Goal: Information Seeking & Learning: Understand process/instructions

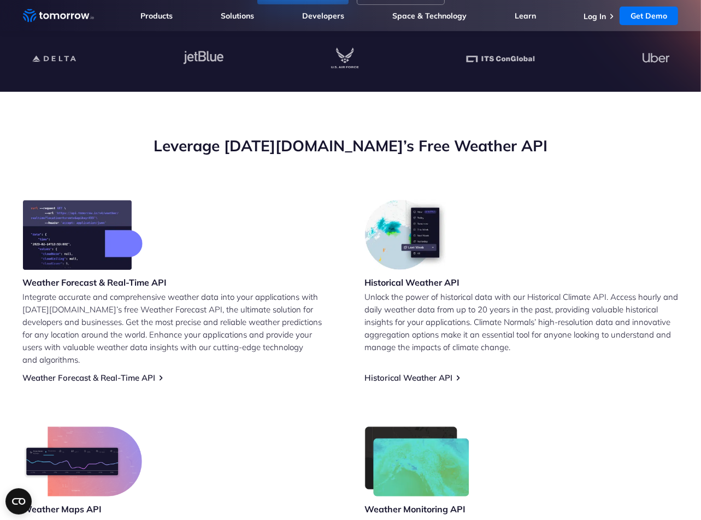
scroll to position [301, 0]
click at [291, 145] on h2 "Leverage Tomorrow.io’s Free Weather API" at bounding box center [350, 145] width 655 height 21
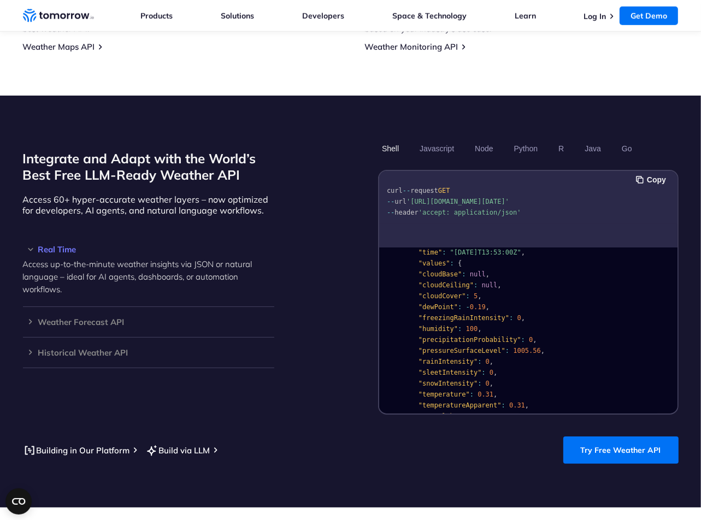
scroll to position [0, 0]
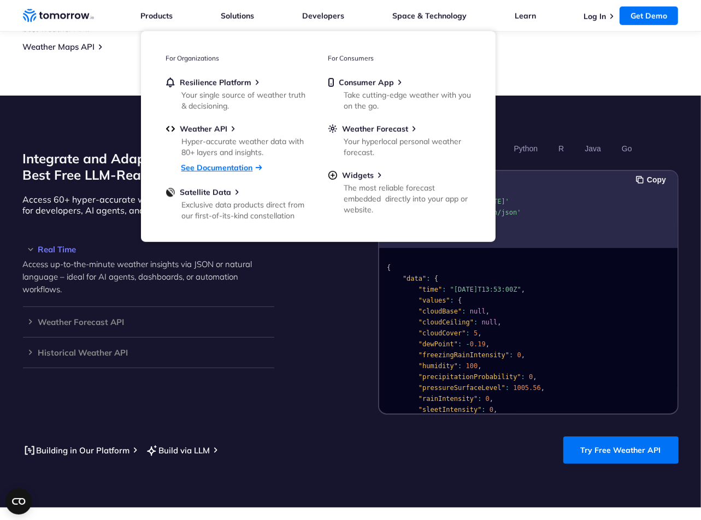
click at [222, 169] on link "See Documentation" at bounding box center [217, 168] width 72 height 10
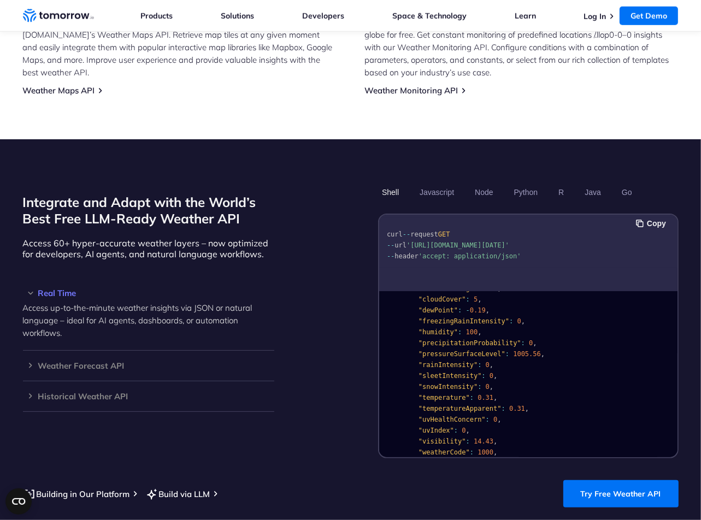
scroll to position [103, 0]
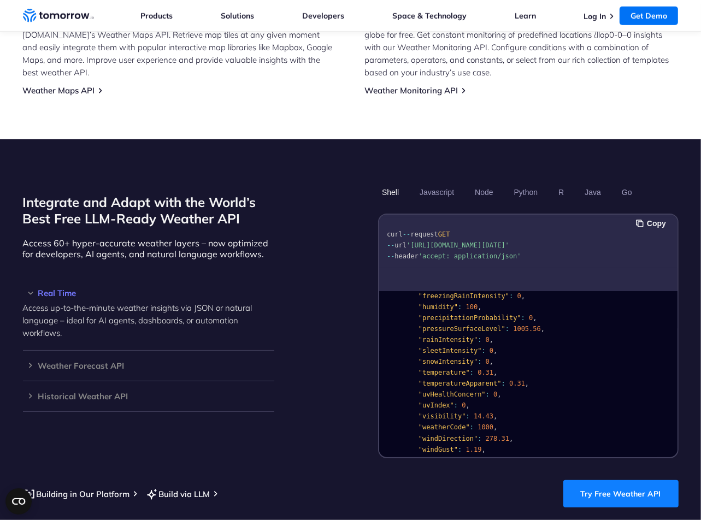
click at [640, 480] on link "Try Free Weather API" at bounding box center [620, 493] width 115 height 27
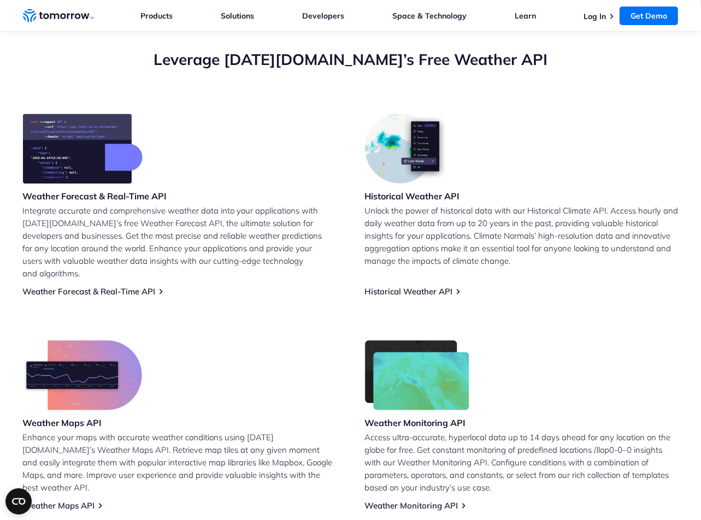
scroll to position [387, 0]
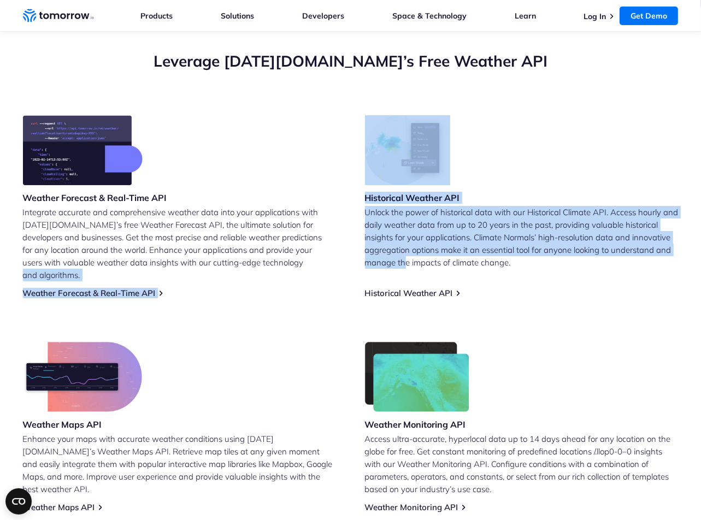
drag, startPoint x: 405, startPoint y: 269, endPoint x: 261, endPoint y: 277, distance: 145.0
click at [261, 277] on div "Weather Forecast & Real-Time API Integrate accurate and comprehensive weather d…" at bounding box center [350, 313] width 655 height 397
click at [114, 288] on link "Weather Forecast & Real-Time API" at bounding box center [89, 293] width 133 height 10
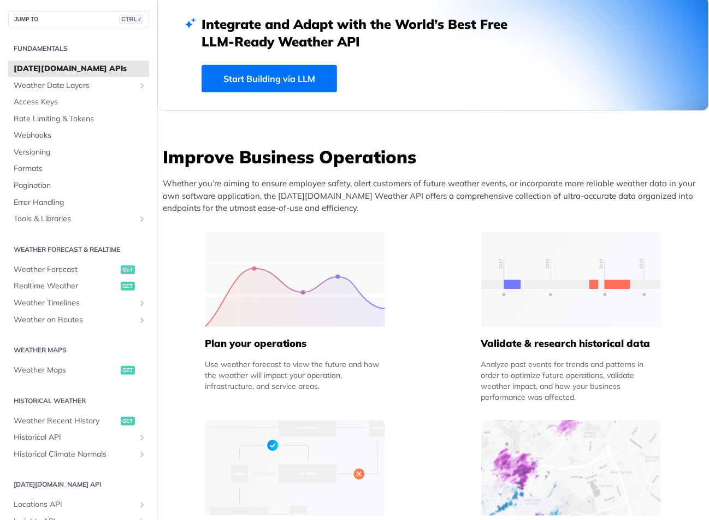
scroll to position [235, 0]
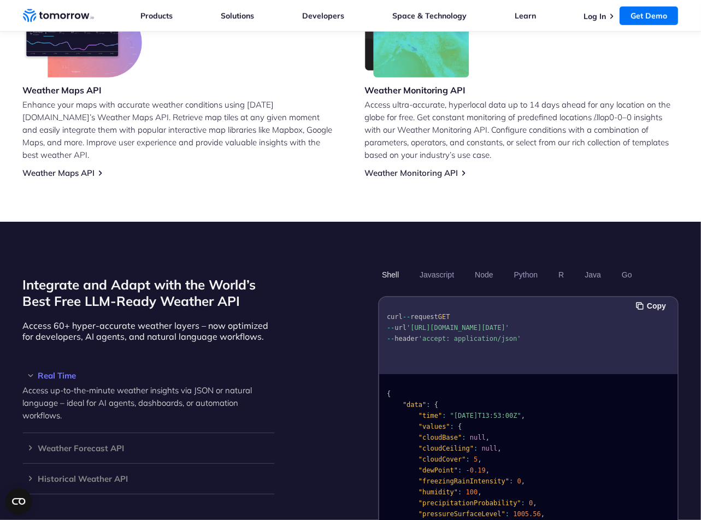
scroll to position [720, 0]
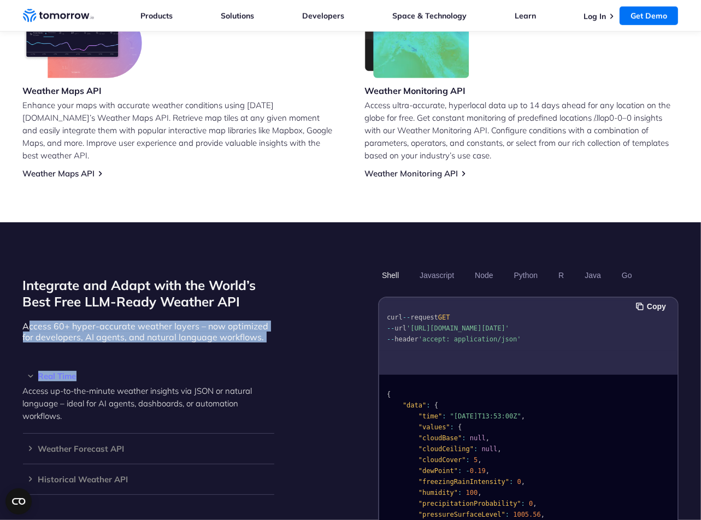
drag, startPoint x: 29, startPoint y: 306, endPoint x: 138, endPoint y: 324, distance: 110.8
click at [138, 324] on div "Integrate and Adapt with the World’s Best Free LLM-Ready Weather API Access 60+…" at bounding box center [148, 403] width 251 height 275
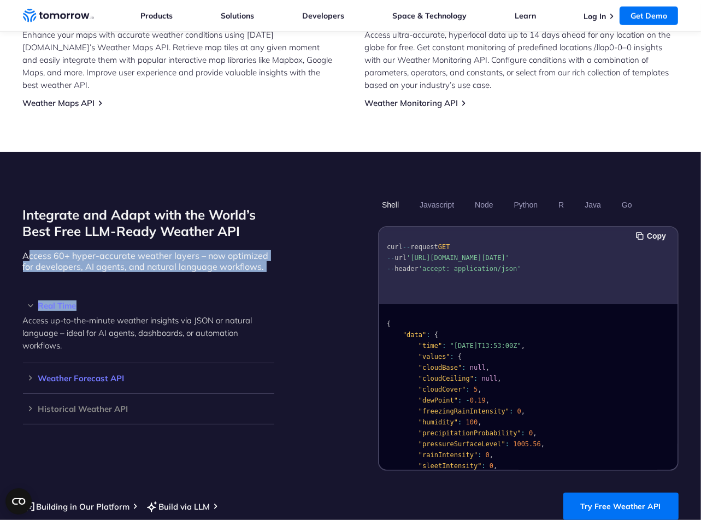
scroll to position [793, 0]
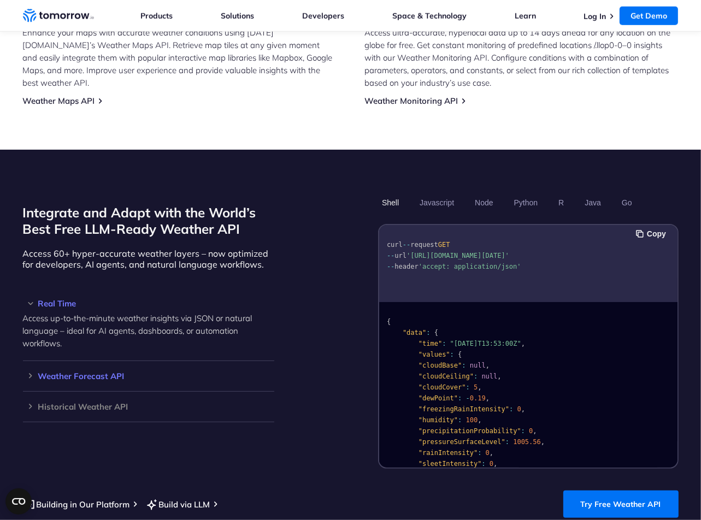
click at [62, 372] on h3 "Weather Forecast API" at bounding box center [148, 376] width 251 height 8
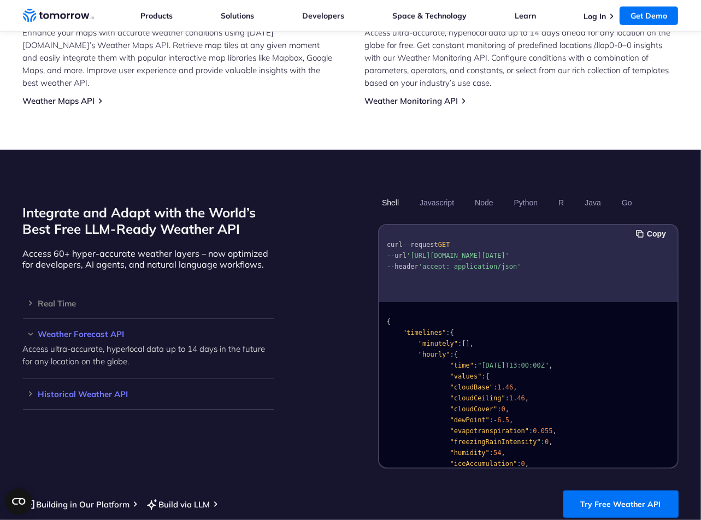
click at [75, 390] on h3 "Historical Weather API" at bounding box center [148, 394] width 251 height 8
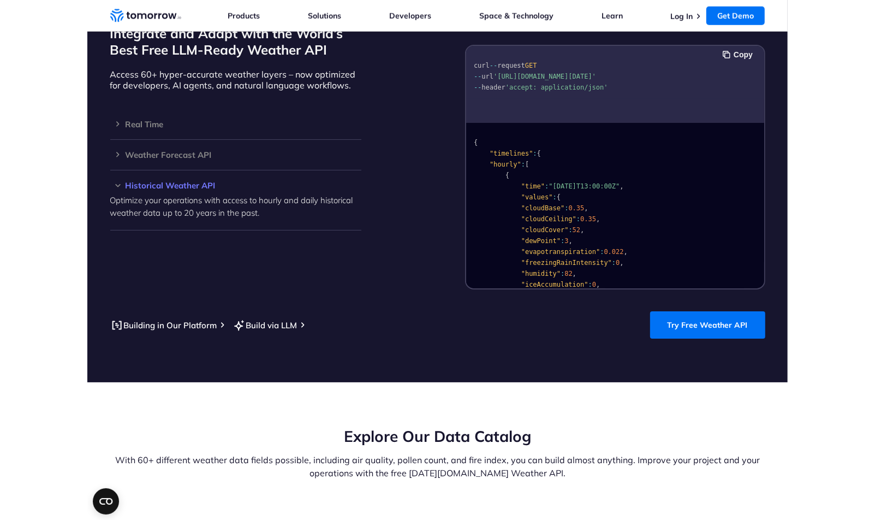
scroll to position [971, 0]
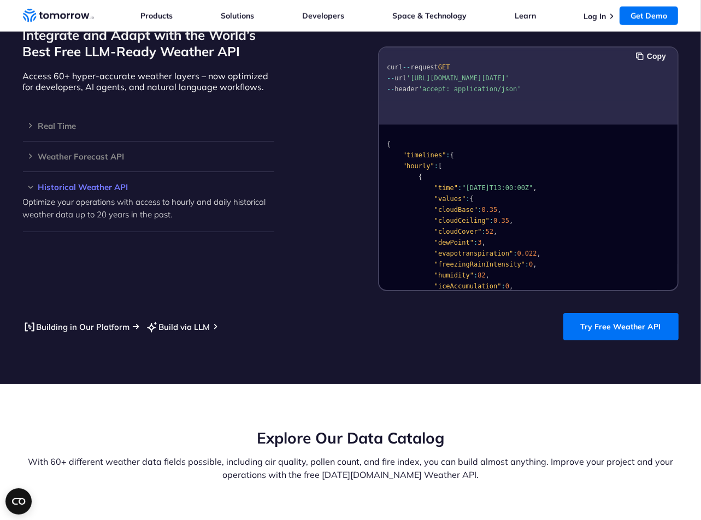
click at [64, 320] on link "Building in Our Platform" at bounding box center [76, 327] width 107 height 14
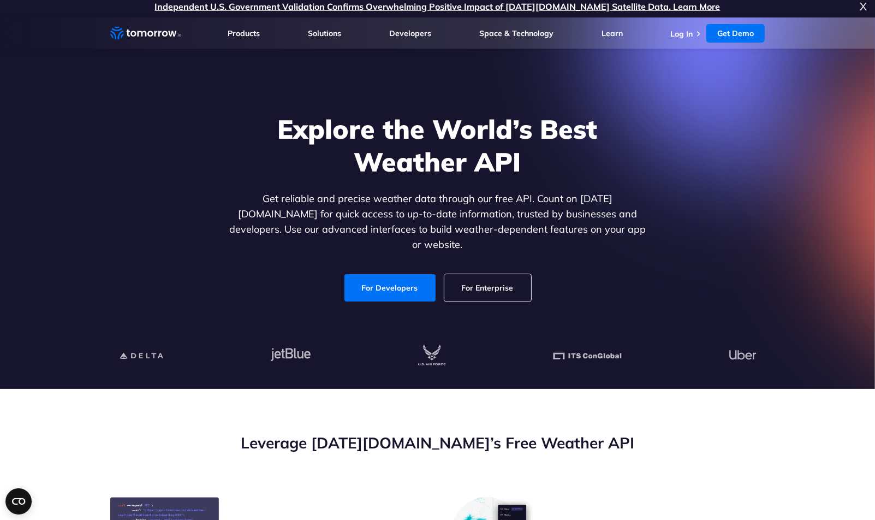
scroll to position [0, 0]
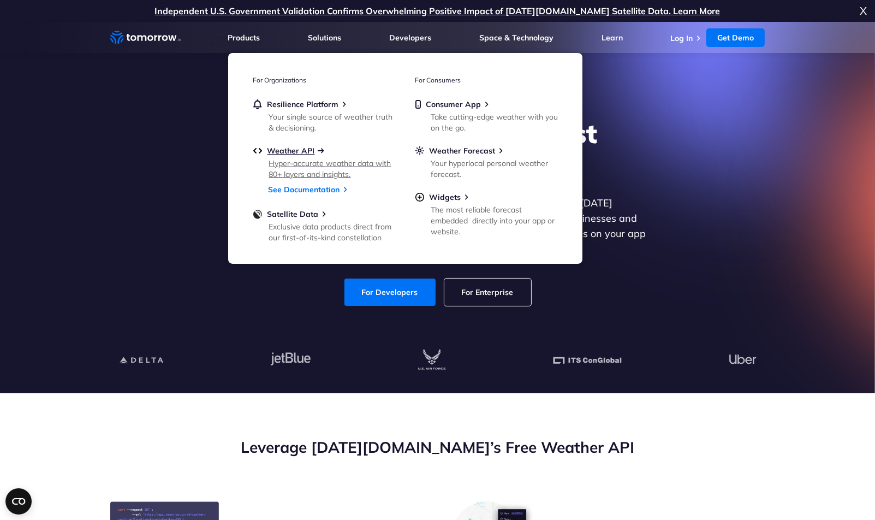
click at [299, 149] on span "Weather API" at bounding box center [292, 151] width 48 height 10
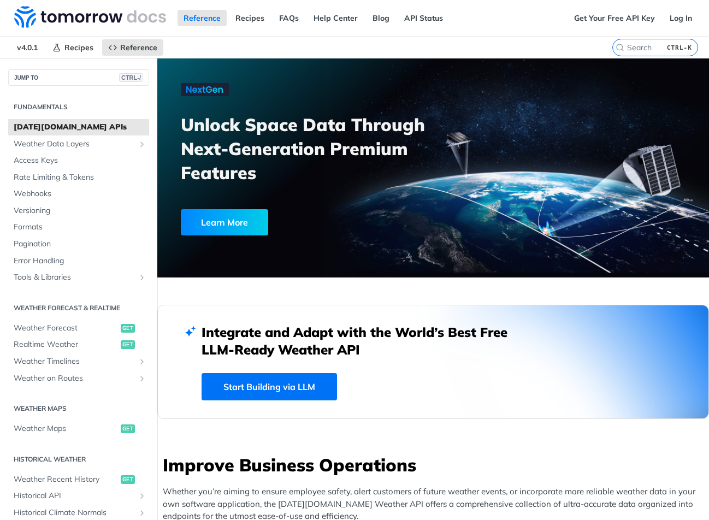
click at [428, 16] on link "API Status" at bounding box center [423, 18] width 51 height 16
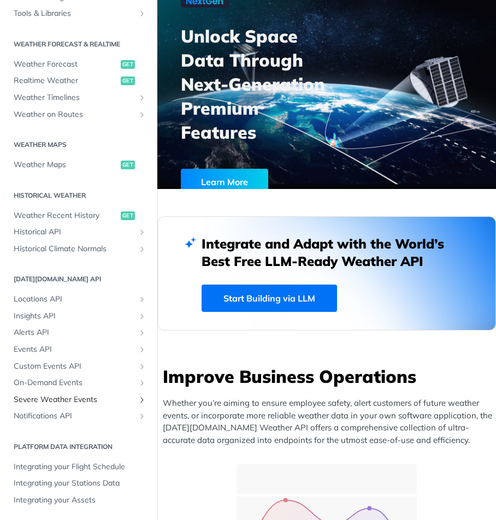
scroll to position [82, 0]
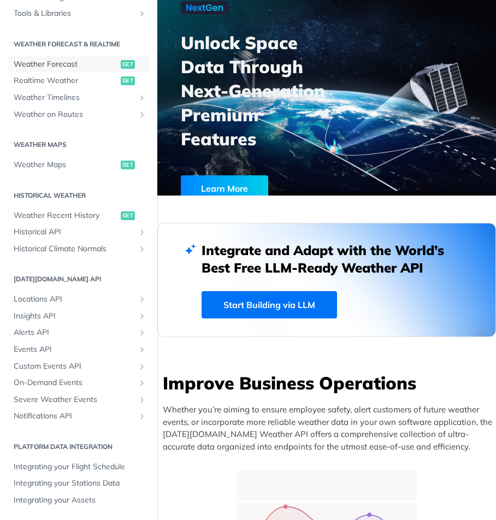
drag, startPoint x: 39, startPoint y: 67, endPoint x: 131, endPoint y: 145, distance: 120.9
click at [39, 68] on span "Weather Forecast" at bounding box center [66, 64] width 104 height 11
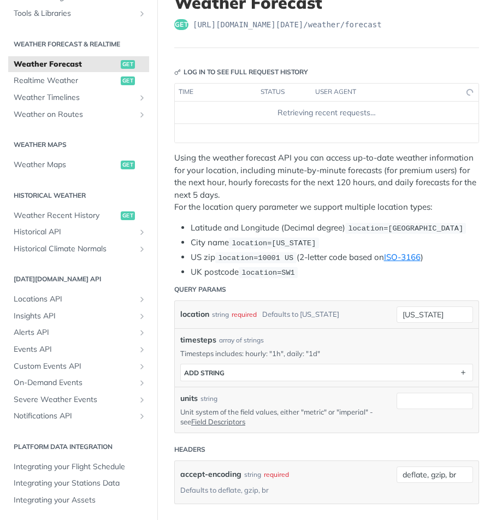
click at [200, 48] on header "Weather Forecast get https://api.tomorrow.io/v4 /weather/forecast" at bounding box center [326, 20] width 305 height 55
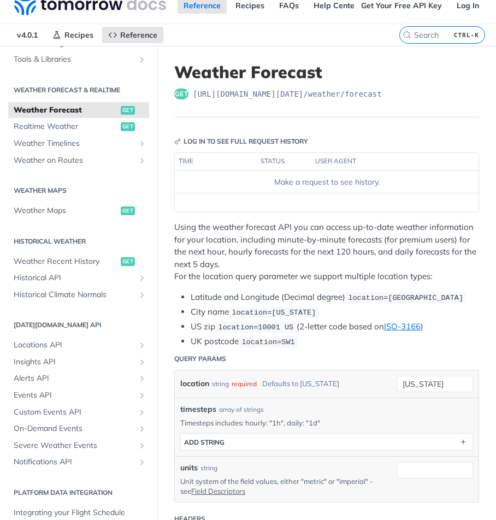
click at [200, 92] on span "https://api.tomorrow.io/v4 /weather/forecast" at bounding box center [287, 93] width 189 height 11
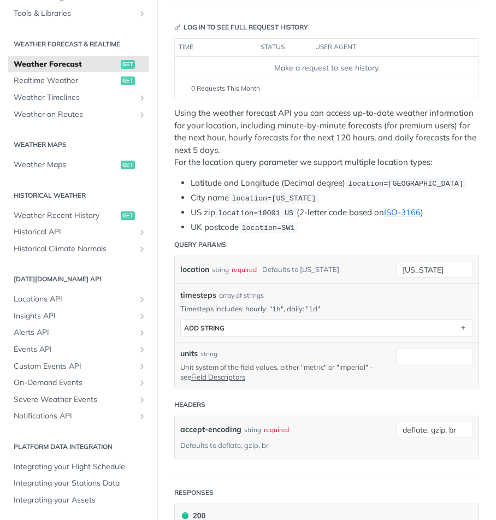
scroll to position [128, 0]
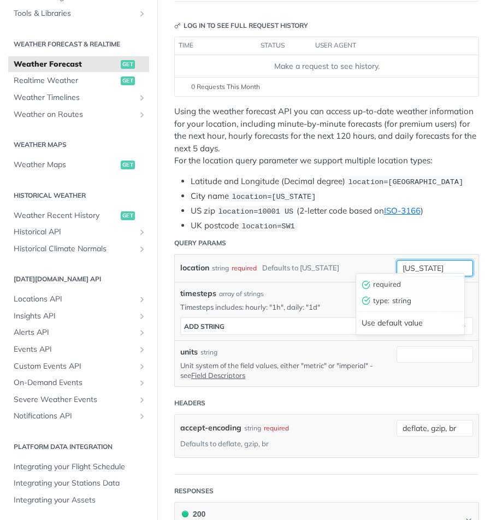
click at [418, 265] on input "new york" at bounding box center [435, 268] width 76 height 16
click at [397, 263] on input "berkley, MI" at bounding box center [435, 268] width 76 height 16
type input "Berkley, MI"
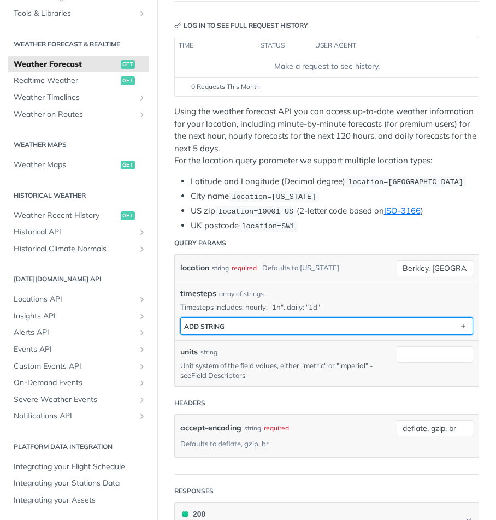
click at [298, 318] on button "ADD string" at bounding box center [327, 326] width 292 height 16
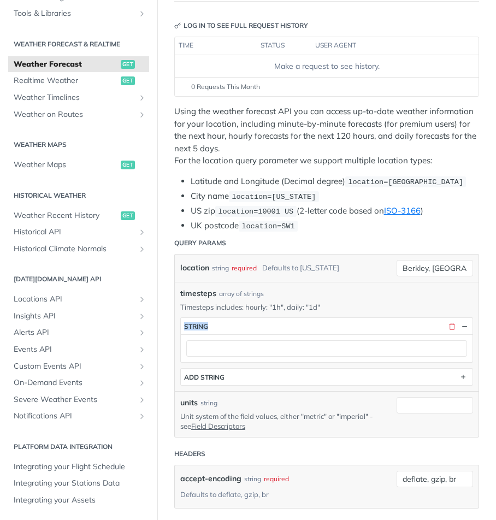
drag, startPoint x: 303, startPoint y: 315, endPoint x: 440, endPoint y: 306, distance: 136.8
click at [440, 306] on div "timesteps array of strings Timesteps includes: hourly: "1h", daily: "1d" timest…" at bounding box center [326, 337] width 293 height 98
click at [447, 321] on button "button" at bounding box center [452, 326] width 10 height 10
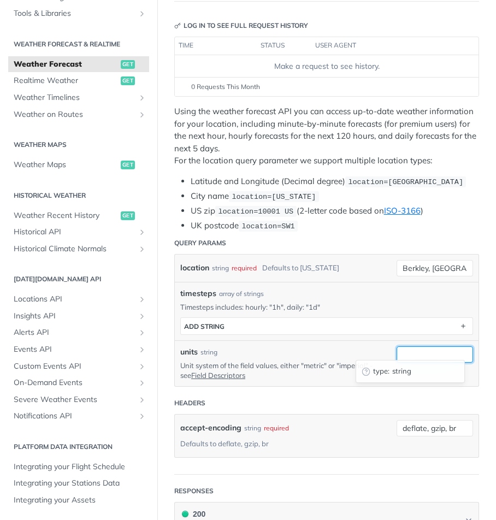
click at [446, 346] on input "units" at bounding box center [435, 354] width 76 height 16
click at [390, 404] on header "Headers" at bounding box center [326, 403] width 305 height 22
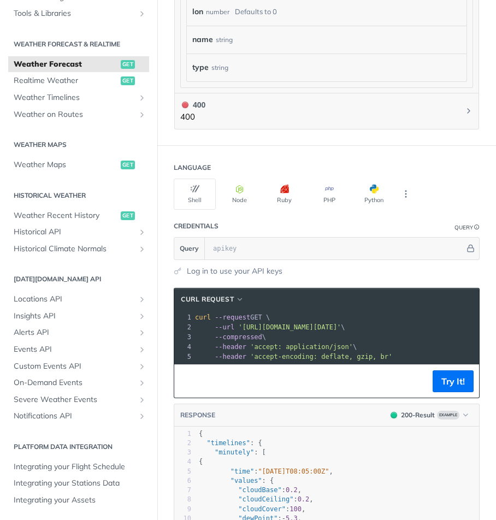
scroll to position [1169, 0]
click at [450, 378] on button "Try It!" at bounding box center [453, 381] width 41 height 22
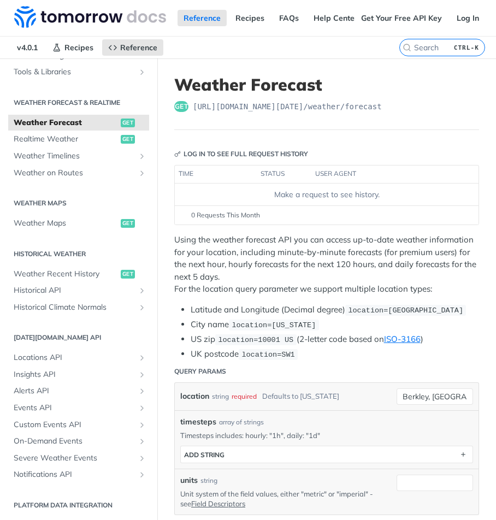
scroll to position [0, 0]
click at [357, 193] on div "Make a request to see history." at bounding box center [326, 194] width 295 height 11
click at [281, 101] on span "https://api.tomorrow.io/v4 /weather/forecast" at bounding box center [287, 106] width 189 height 11
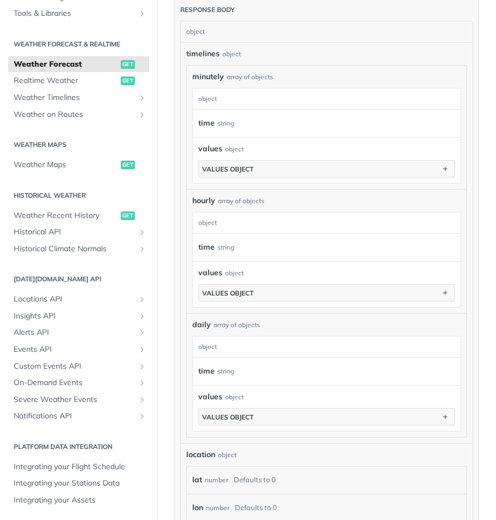
scroll to position [671, 0]
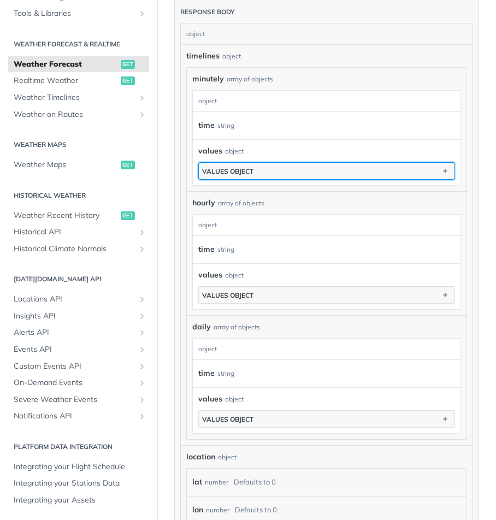
click at [306, 163] on button "values object" at bounding box center [327, 171] width 256 height 16
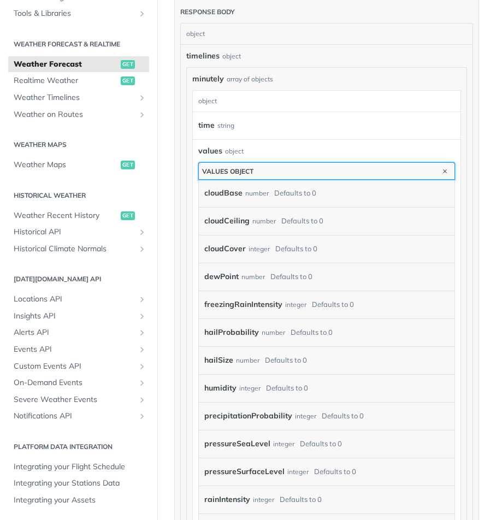
click at [306, 163] on button "values object" at bounding box center [327, 171] width 256 height 16
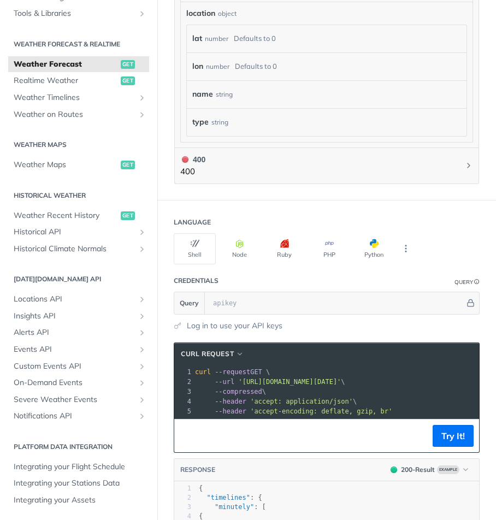
scroll to position [1116, 0]
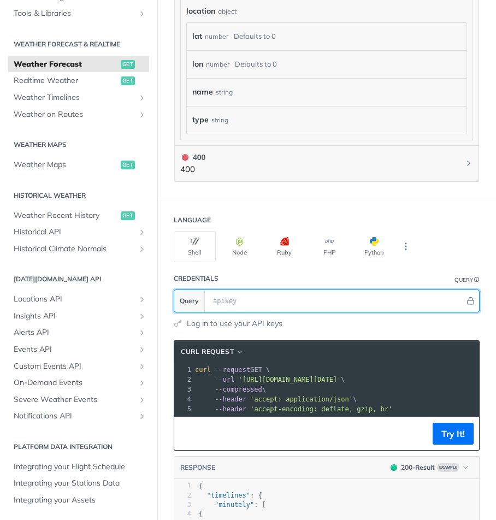
click at [309, 300] on input "text" at bounding box center [336, 301] width 257 height 22
click at [466, 297] on icon "Hide" at bounding box center [470, 301] width 8 height 8
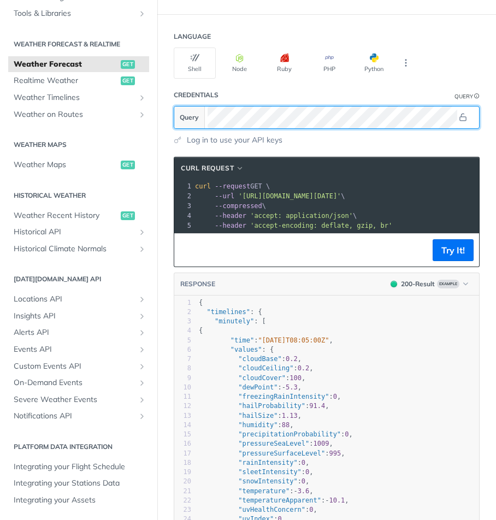
scroll to position [1309, 0]
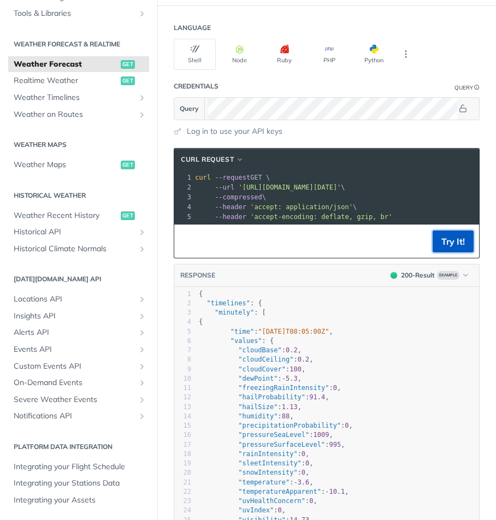
click at [451, 236] on button "Try It!" at bounding box center [453, 241] width 41 height 22
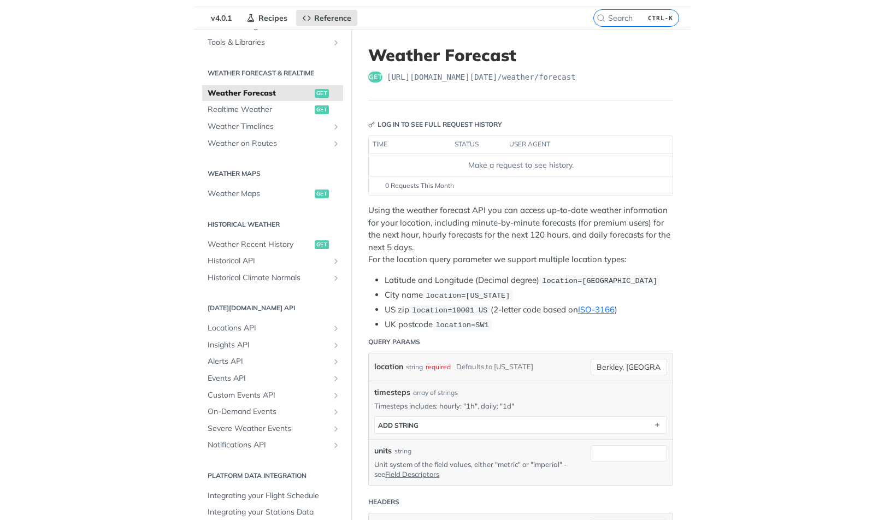
scroll to position [0, 0]
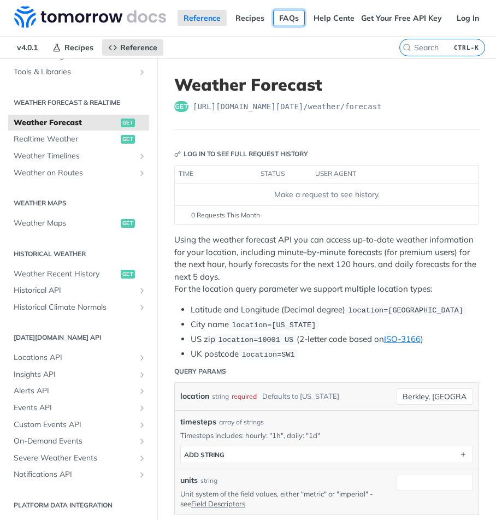
click at [286, 17] on link "FAQs" at bounding box center [289, 18] width 32 height 16
click at [375, 16] on link "Get Your Free API Key" at bounding box center [401, 18] width 93 height 16
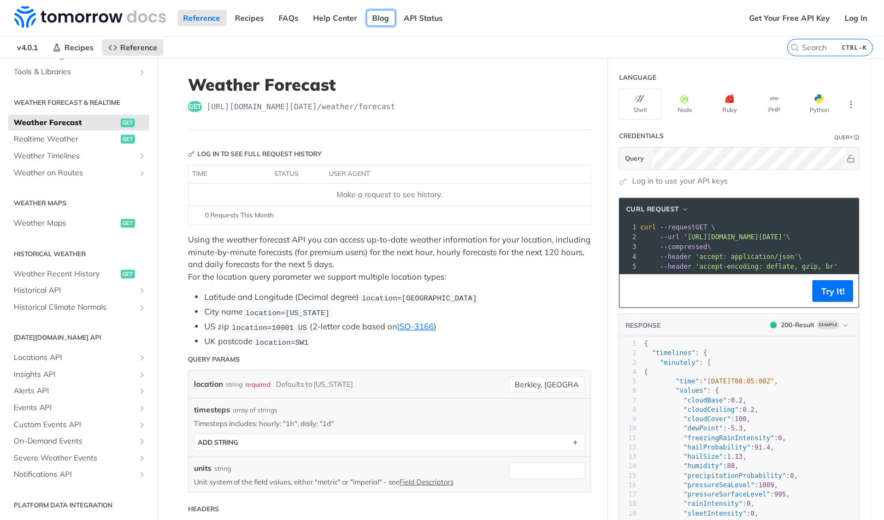
click at [376, 18] on link "Blog" at bounding box center [380, 18] width 29 height 16
click at [330, 12] on link "Help Center" at bounding box center [335, 18] width 56 height 16
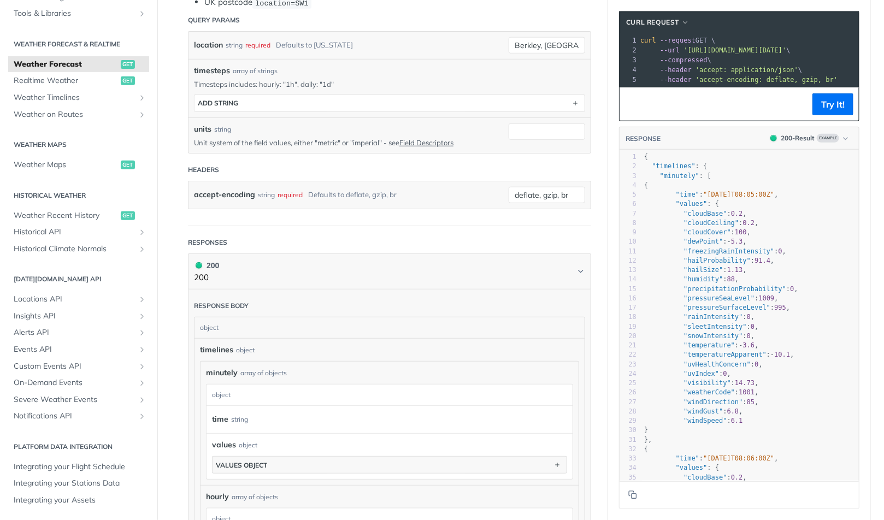
scroll to position [339, 0]
click at [708, 110] on button "Try It!" at bounding box center [832, 104] width 41 height 22
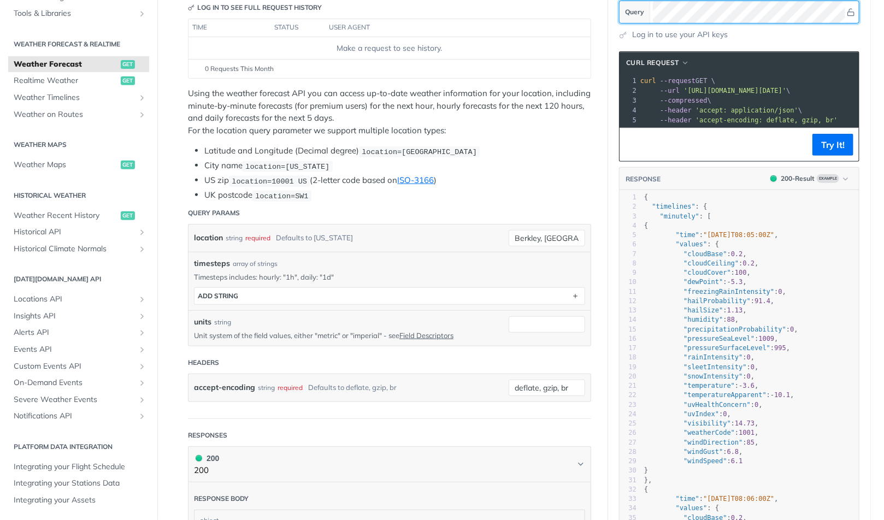
scroll to position [0, 0]
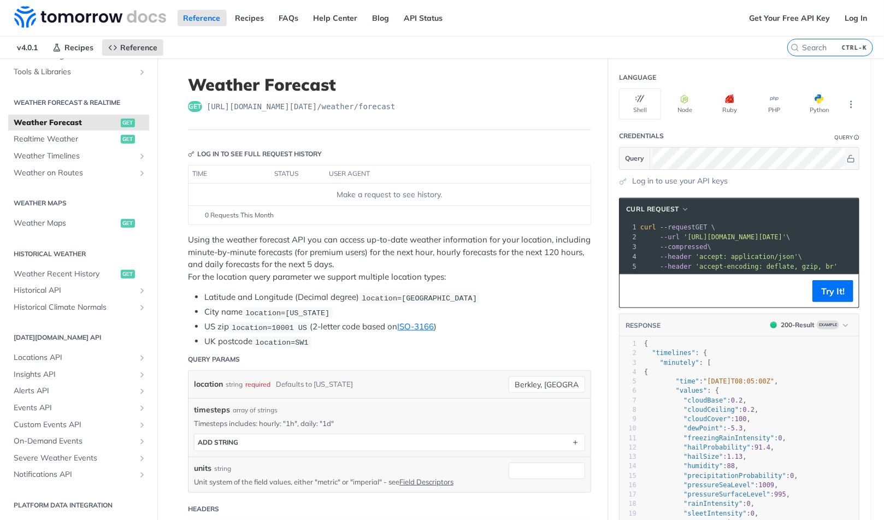
click at [626, 181] on div "Log in to use your API keys" at bounding box center [739, 180] width 240 height 11
click at [656, 182] on link "Log in to use your API keys" at bounding box center [680, 180] width 96 height 11
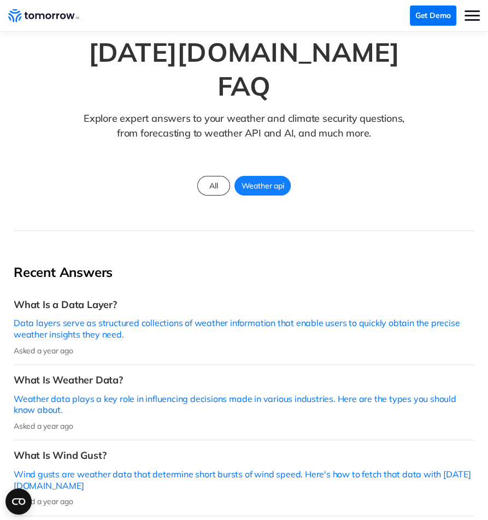
scroll to position [57, 0]
click at [254, 176] on div "Weather api" at bounding box center [262, 186] width 57 height 20
click at [261, 179] on span "Weather api" at bounding box center [263, 186] width 56 height 14
click at [204, 179] on span "All" at bounding box center [213, 186] width 21 height 14
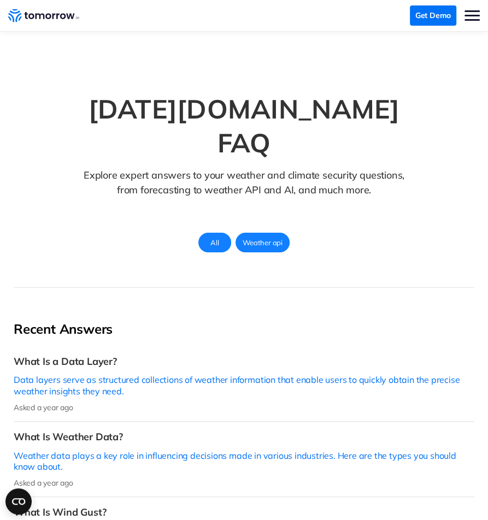
click at [261, 235] on span "Weather api" at bounding box center [262, 242] width 53 height 14
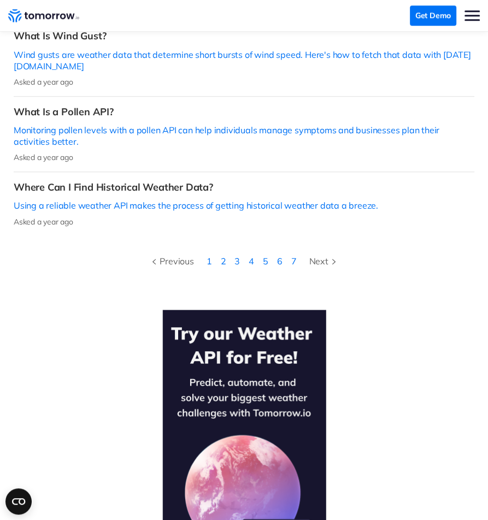
scroll to position [485, 0]
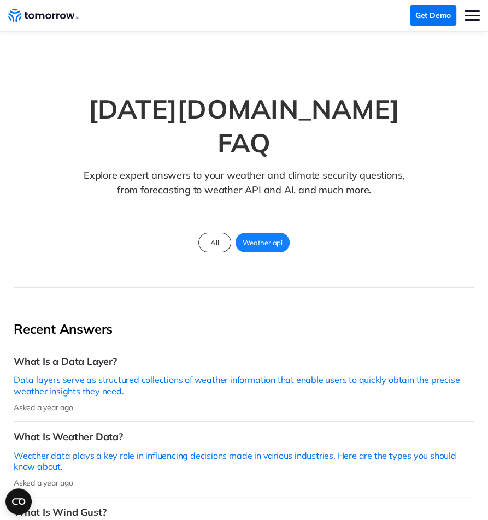
scroll to position [57, 0]
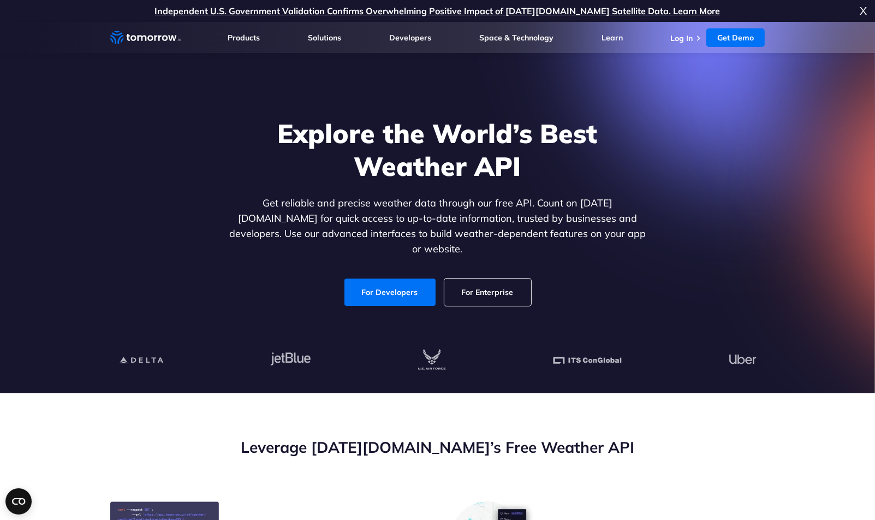
click at [394, 284] on link "For Developers" at bounding box center [390, 292] width 91 height 27
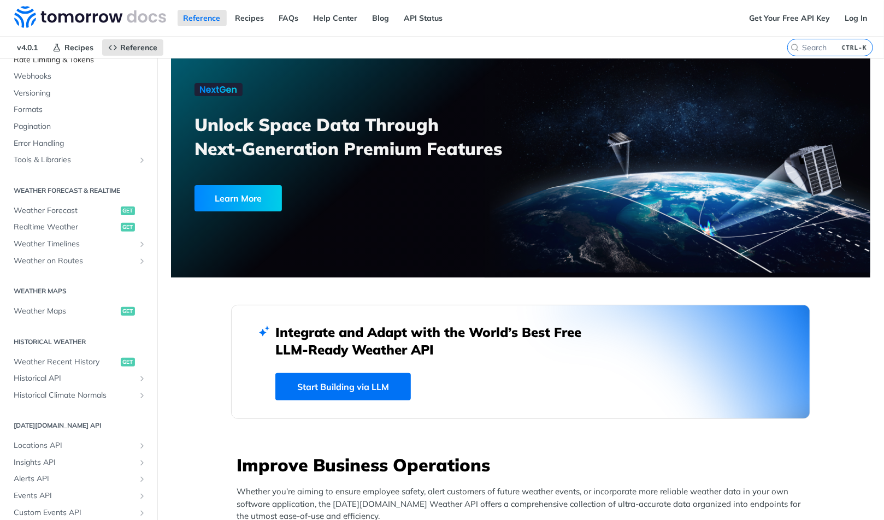
scroll to position [205, 0]
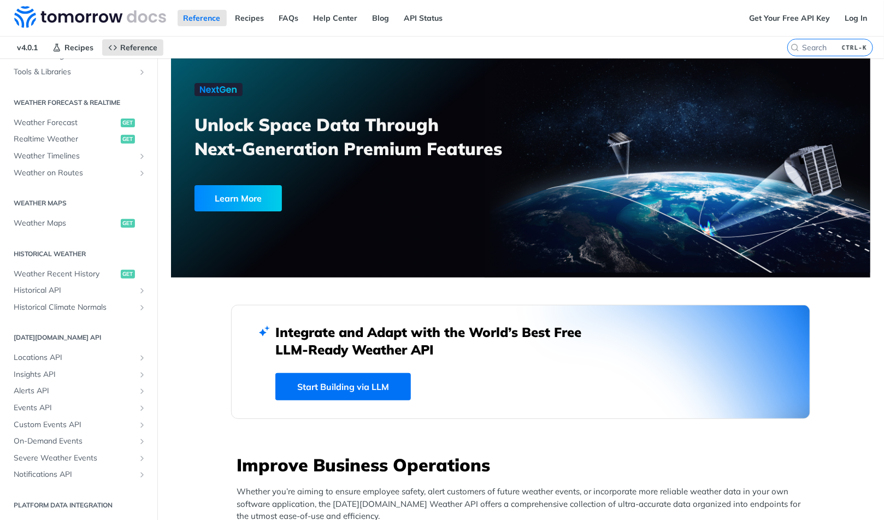
click at [53, 501] on h2 "Platform DATA integration" at bounding box center [78, 505] width 141 height 10
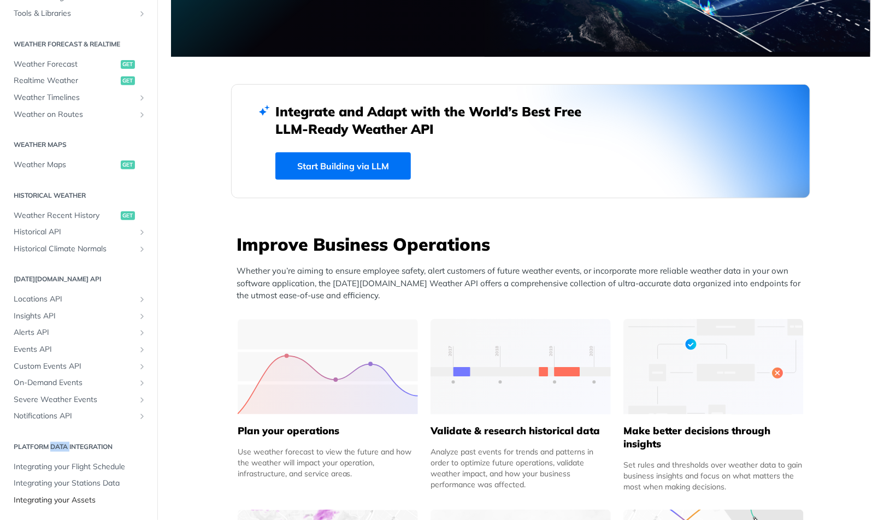
scroll to position [223, 0]
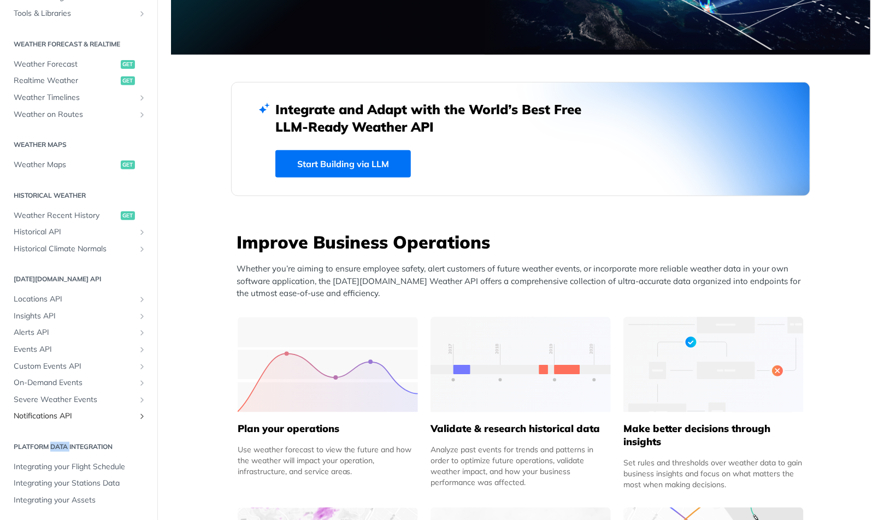
click at [43, 419] on span "Notifications API" at bounding box center [74, 416] width 121 height 11
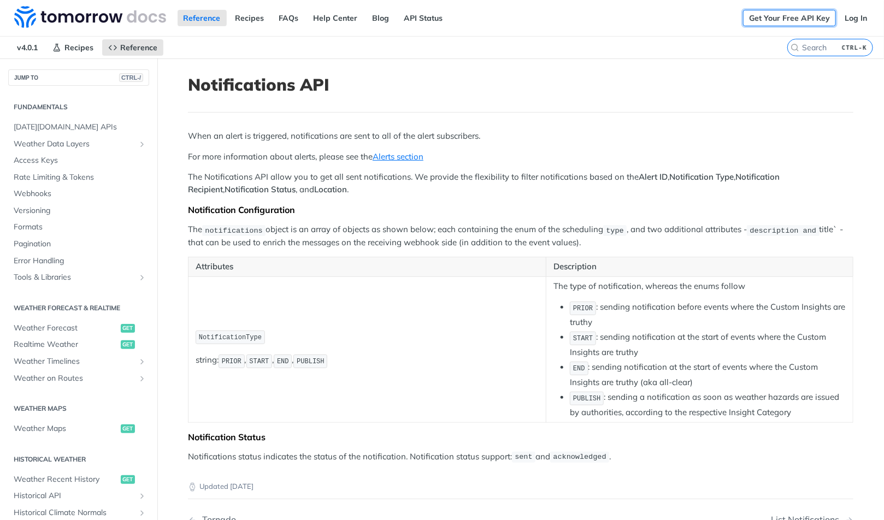
click at [781, 19] on link "Get Your Free API Key" at bounding box center [789, 18] width 93 height 16
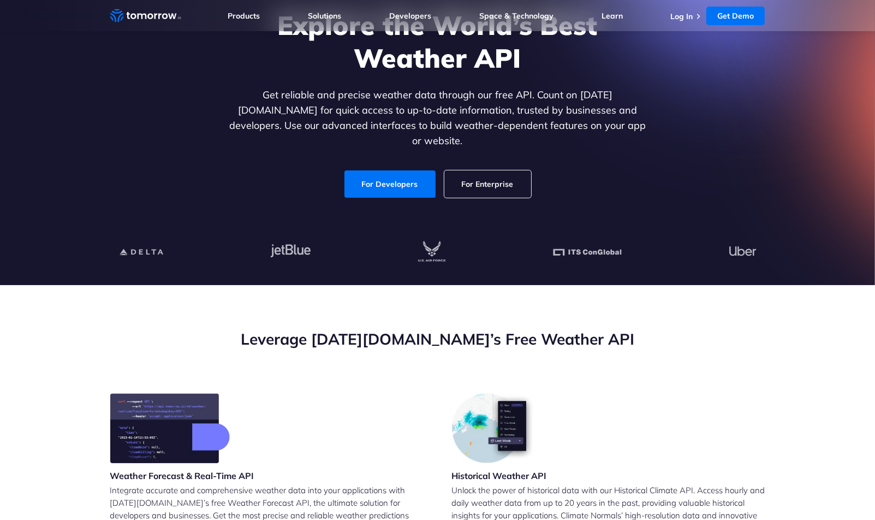
scroll to position [107, 0]
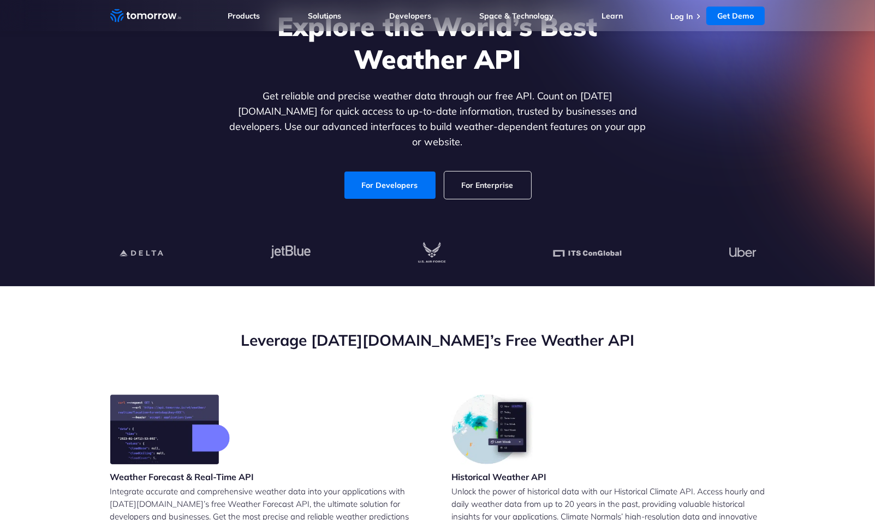
click at [370, 178] on link "For Developers" at bounding box center [390, 184] width 91 height 27
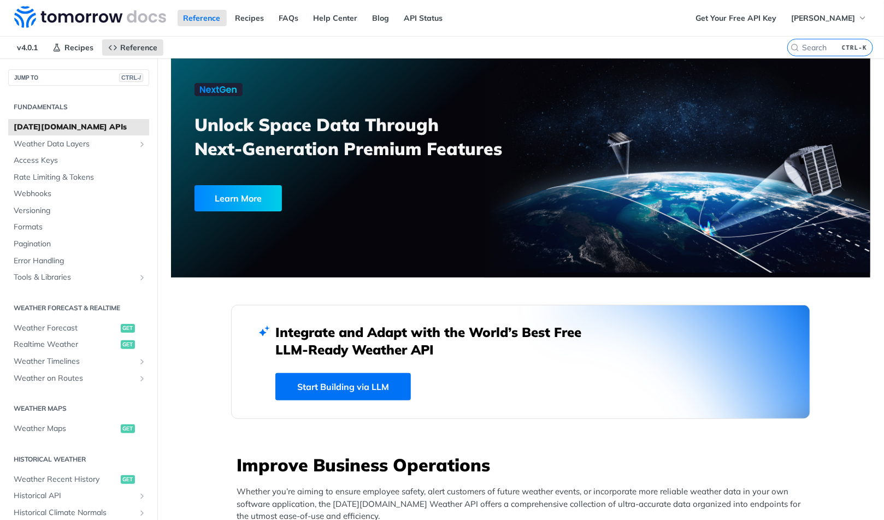
scroll to position [749, 0]
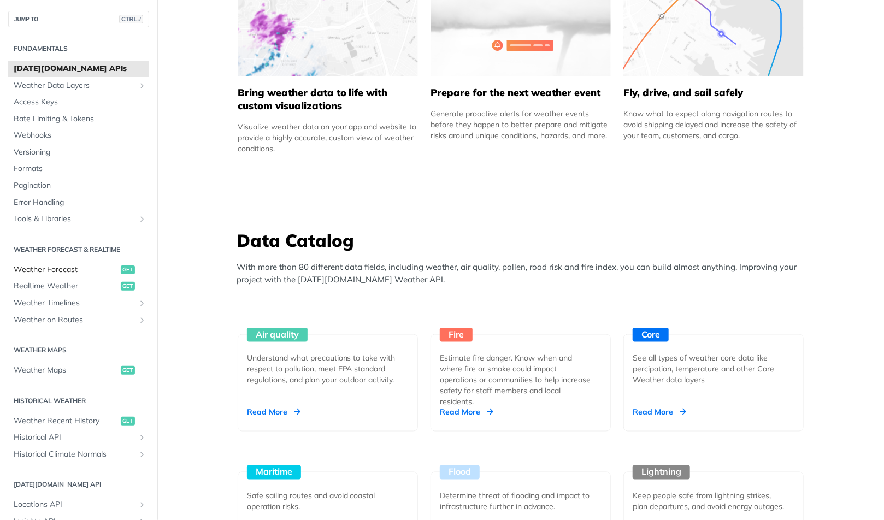
click at [64, 271] on span "Weather Forecast" at bounding box center [66, 269] width 104 height 11
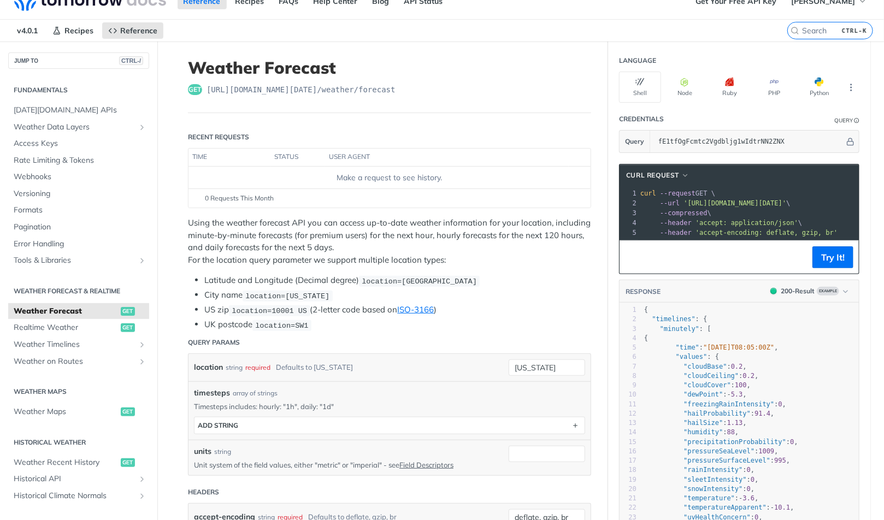
scroll to position [22, 0]
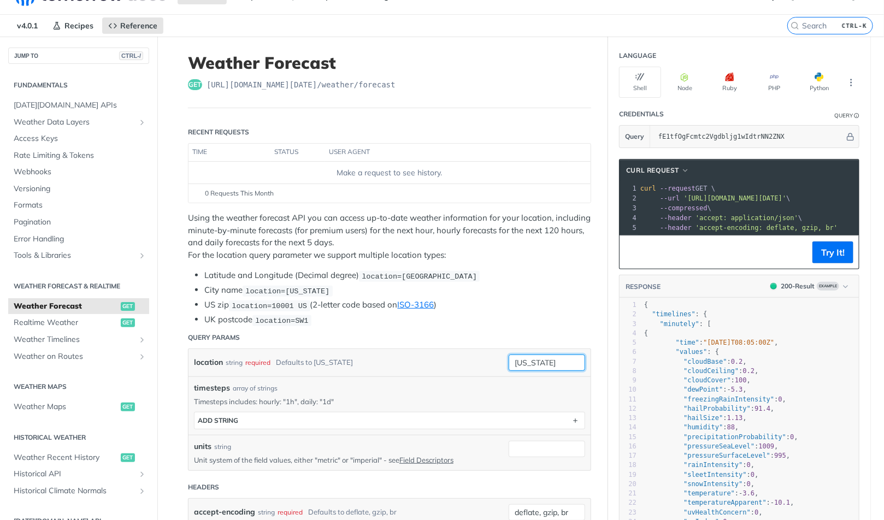
click at [535, 357] on input "new york" at bounding box center [546, 362] width 76 height 16
click at [508, 313] on li "UK postcode location=SW1" at bounding box center [397, 319] width 387 height 13
click at [830, 261] on button "Try It!" at bounding box center [832, 252] width 41 height 22
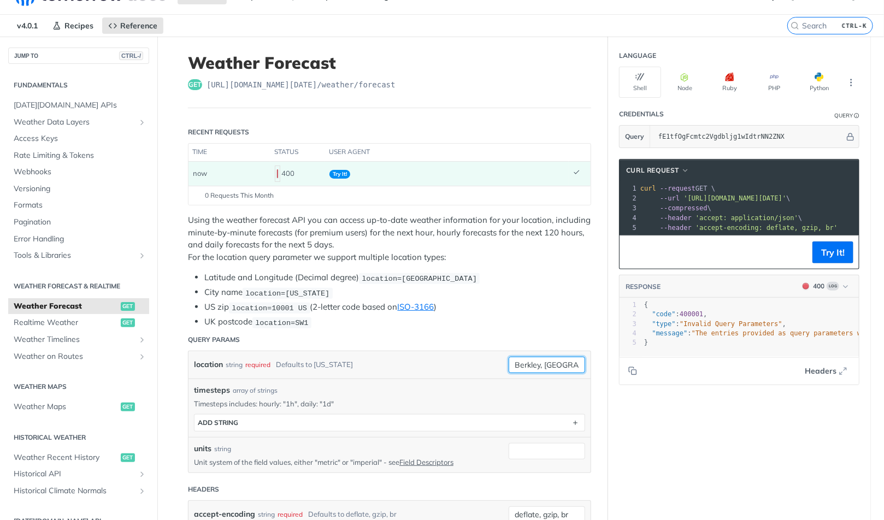
click at [547, 358] on input "Berkley, MI" at bounding box center [546, 365] width 76 height 16
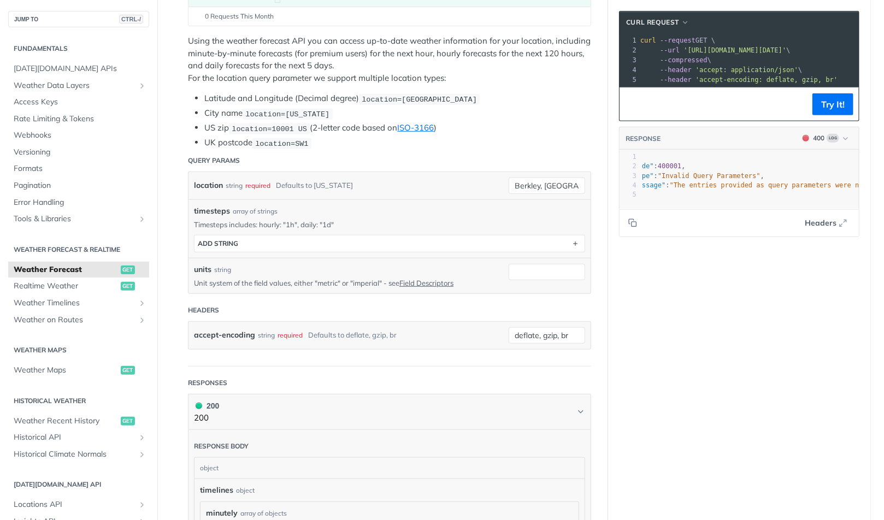
scroll to position [200, 0]
click at [536, 181] on input "Berkley, MI" at bounding box center [546, 186] width 76 height 16
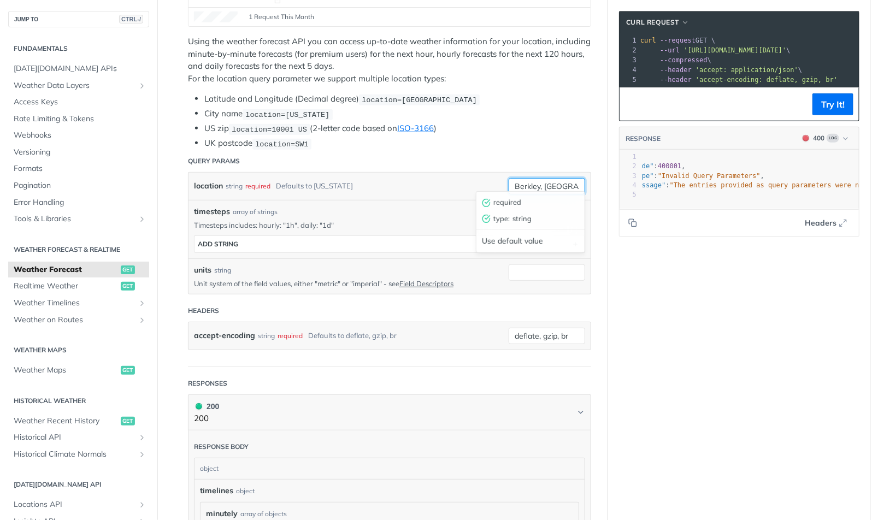
click at [538, 181] on input "Berkley, MI" at bounding box center [546, 186] width 76 height 16
type input "Berkley MI"
click at [834, 113] on button "Try It!" at bounding box center [832, 104] width 41 height 22
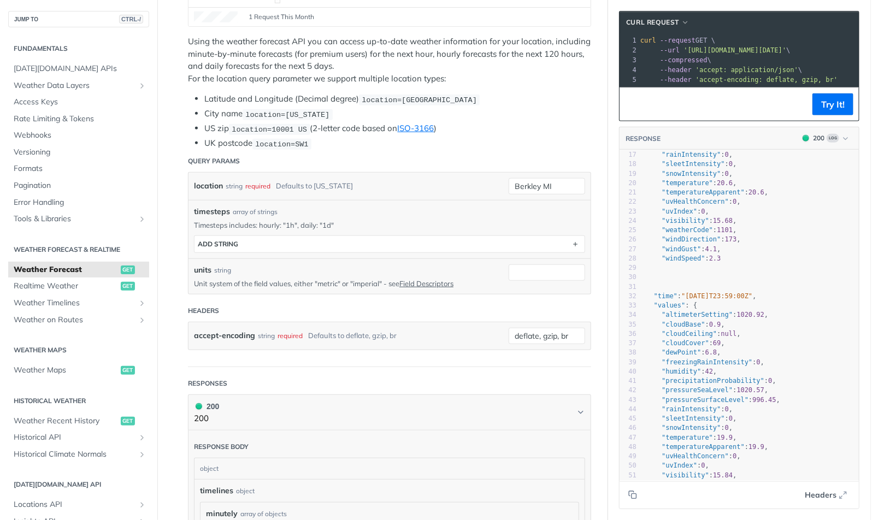
scroll to position [0, 0]
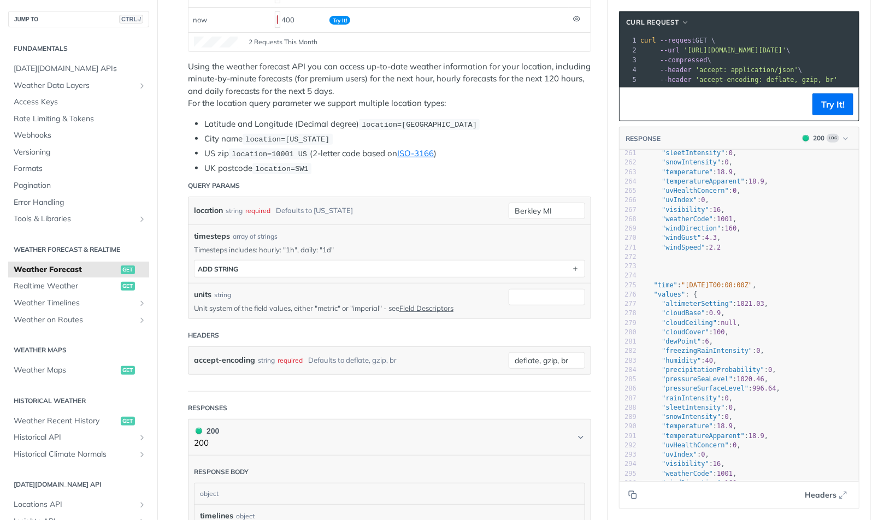
click at [291, 378] on form "Query Params location string required Defaults to new york Berkley MI timesteps…" at bounding box center [389, 283] width 403 height 217
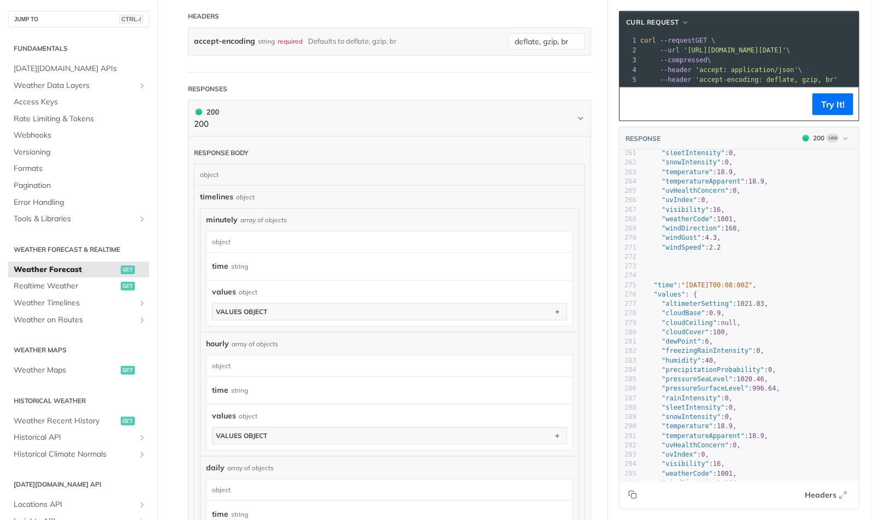
click at [232, 358] on div "object" at bounding box center [387, 366] width 363 height 21
click at [236, 392] on div "time string" at bounding box center [389, 390] width 366 height 27
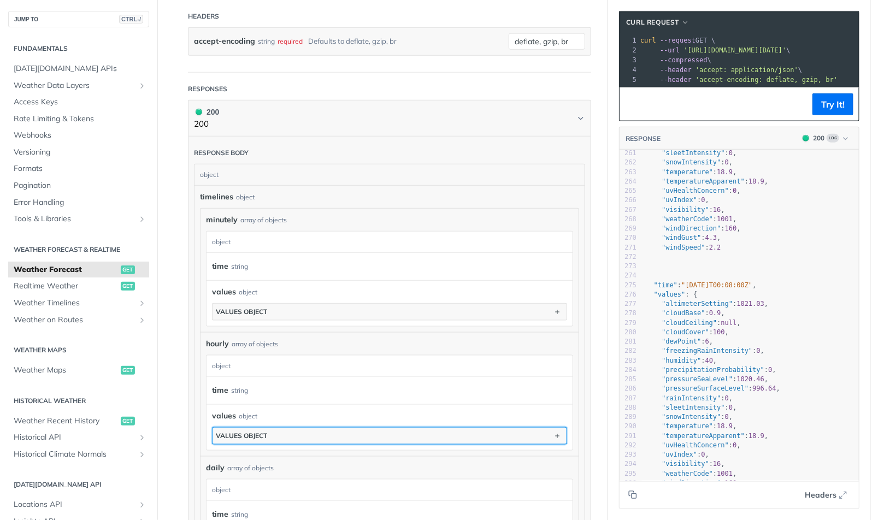
click at [251, 431] on div "values object" at bounding box center [241, 435] width 51 height 8
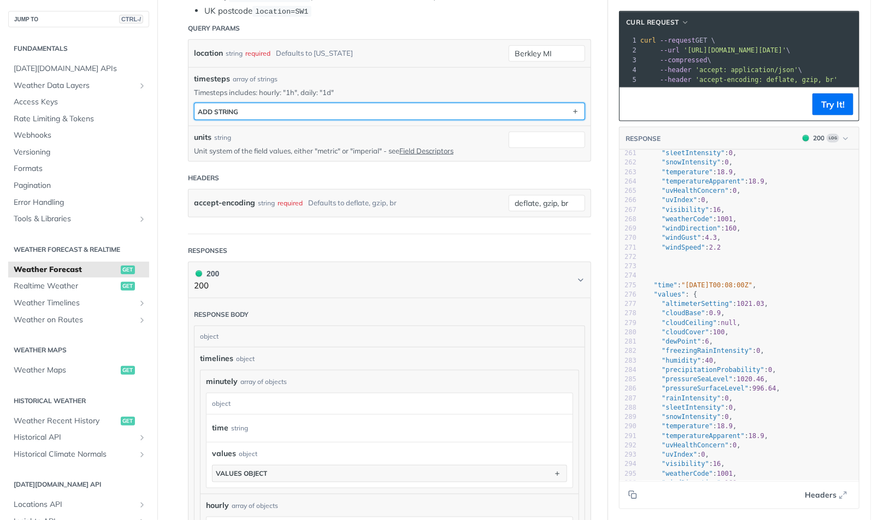
click at [410, 105] on button "ADD string" at bounding box center [389, 111] width 390 height 16
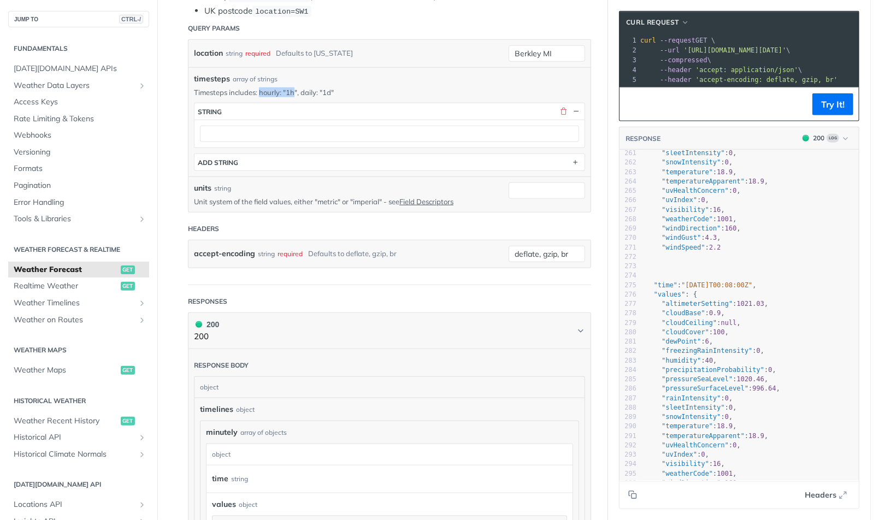
drag, startPoint x: 291, startPoint y: 82, endPoint x: 257, endPoint y: 87, distance: 34.2
click at [257, 87] on p "Timesteps includes: hourly: "1h", daily: "1d"" at bounding box center [389, 92] width 391 height 10
click at [287, 80] on div "timesteps array of strings Timesteps includes: hourly: "1h", daily: "1d" timest…" at bounding box center [389, 122] width 391 height 98
drag, startPoint x: 293, startPoint y: 85, endPoint x: 256, endPoint y: 82, distance: 37.2
click at [256, 87] on p "Timesteps includes: hourly: "1h", daily: "1d"" at bounding box center [389, 92] width 391 height 10
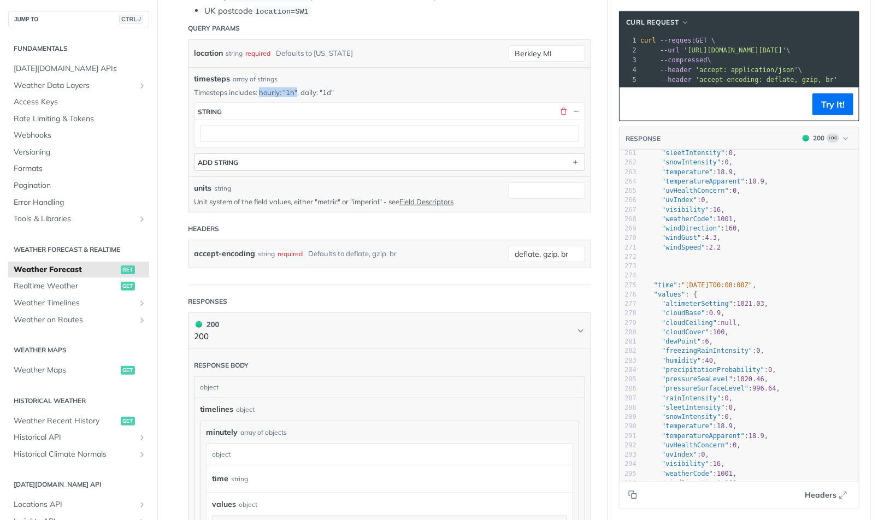
copy p "hourly: "1h""
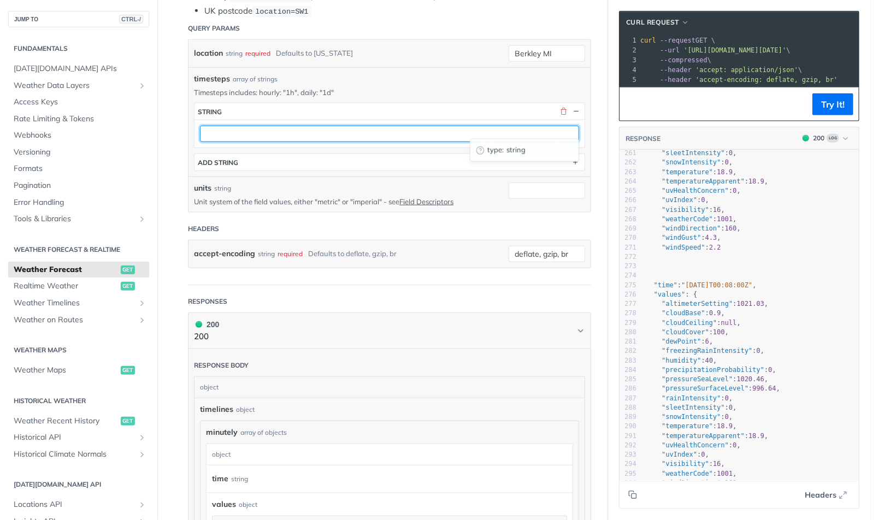
click at [297, 126] on input "text" at bounding box center [389, 134] width 379 height 16
paste input "hourly: "1h""
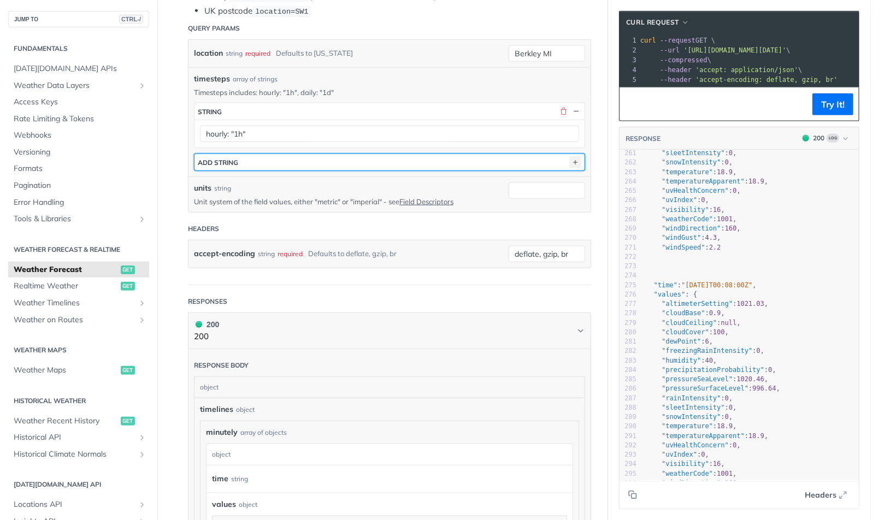
click at [569, 156] on icon "button" at bounding box center [575, 162] width 12 height 12
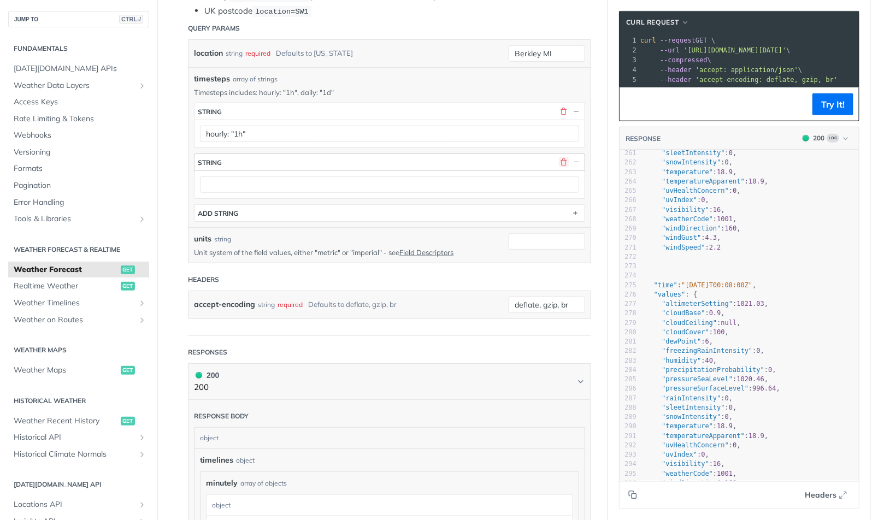
click at [560, 157] on button "button" at bounding box center [564, 162] width 10 height 10
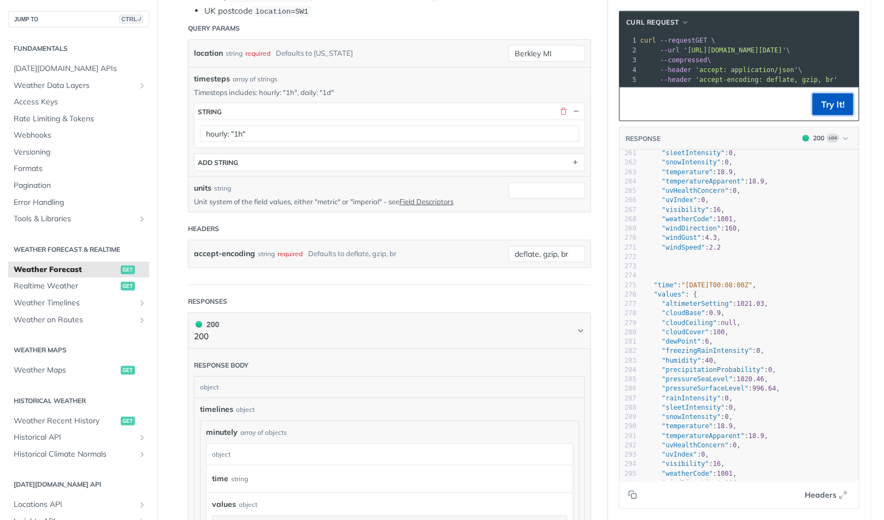
click at [829, 112] on button "Try It!" at bounding box center [832, 104] width 41 height 22
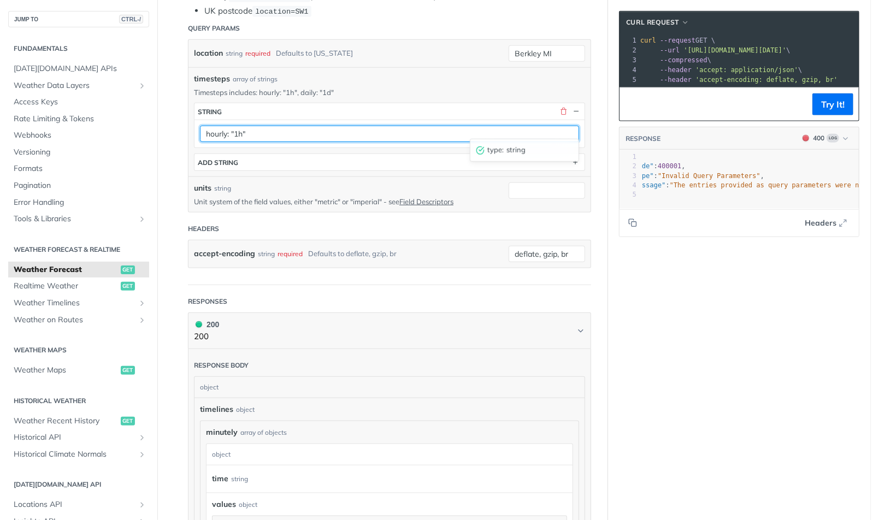
click at [252, 127] on input "hourly: "1h"" at bounding box center [389, 134] width 379 height 16
type input "1h"
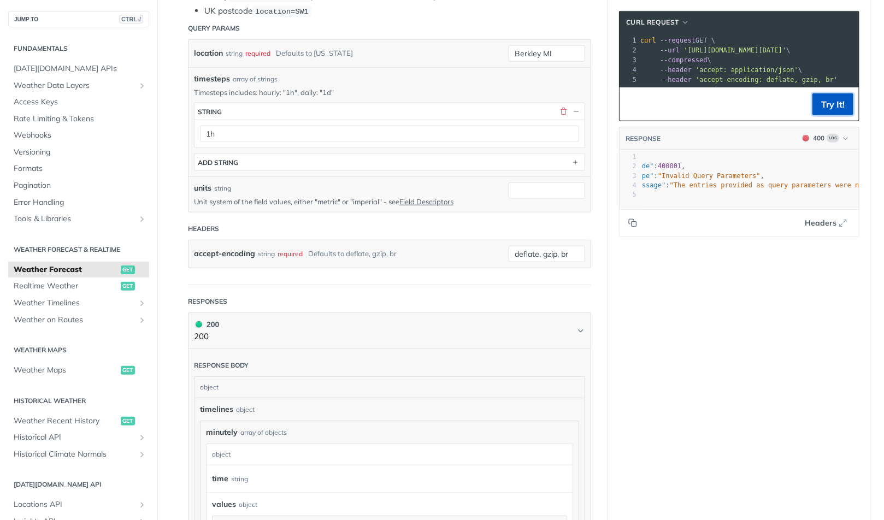
click at [830, 114] on button "Try It!" at bounding box center [832, 104] width 41 height 22
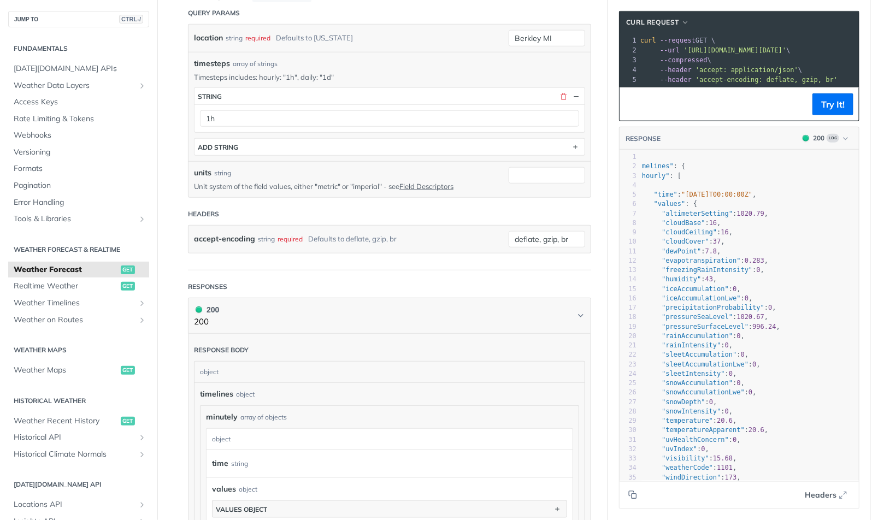
scroll to position [400, 0]
click at [551, 165] on input "units" at bounding box center [546, 173] width 76 height 16
click at [365, 179] on p "Unit system of the field values, either "metric" or "imperial" - see Field Desc…" at bounding box center [343, 184] width 298 height 10
copy p "imperial"
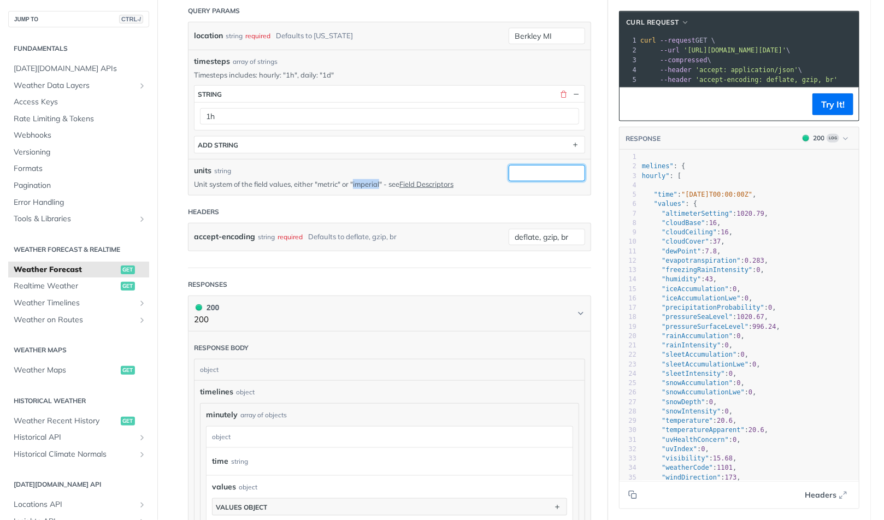
click at [531, 165] on input "units" at bounding box center [546, 173] width 76 height 16
paste input "imperial"
type input "imperial"
click at [455, 202] on header "Headers" at bounding box center [389, 212] width 403 height 22
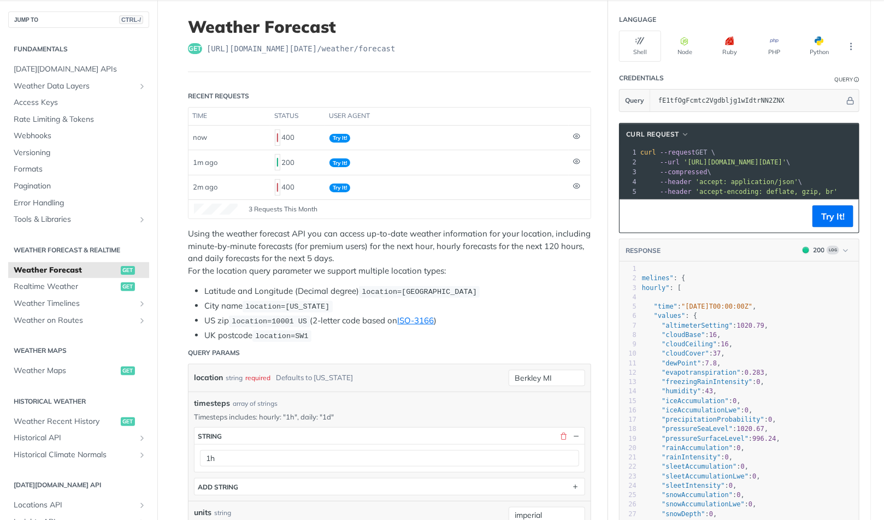
scroll to position [0, 0]
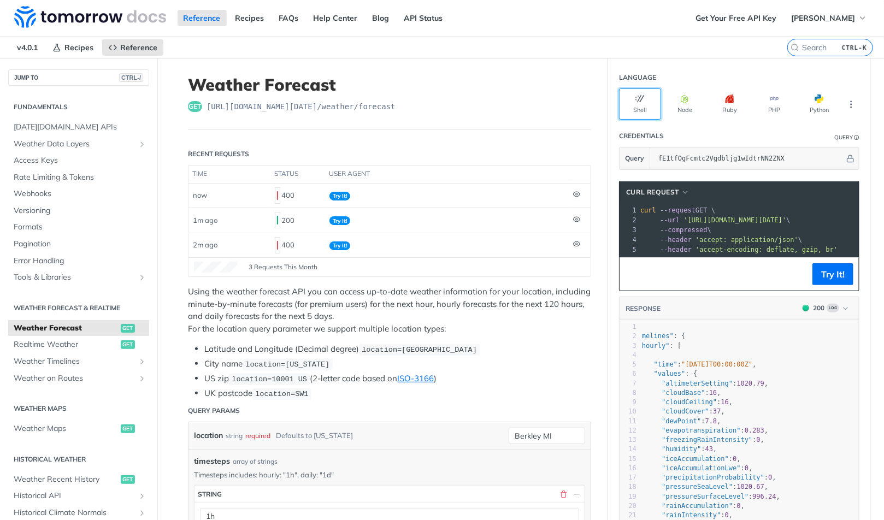
click at [643, 103] on button "Shell" at bounding box center [640, 103] width 42 height 31
click at [684, 103] on button "Node" at bounding box center [685, 103] width 42 height 31
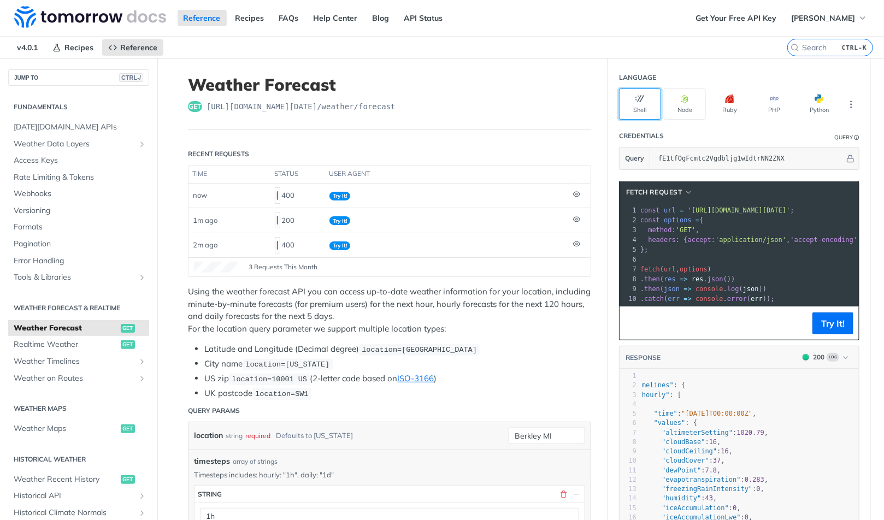
click at [655, 99] on button "Shell" at bounding box center [640, 103] width 42 height 31
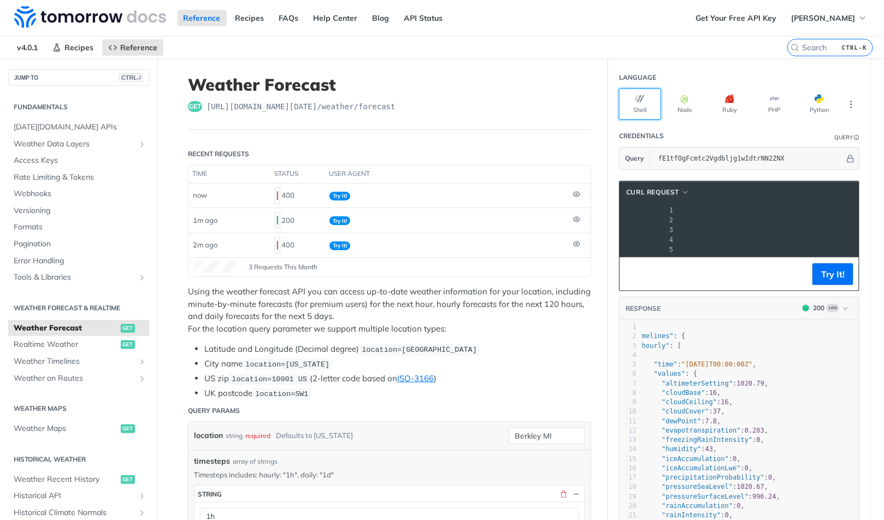
scroll to position [0, 316]
click at [478, 220] on span "'https://api.tomorrow.io/v4/weather/forecast?location=Berkley%20MI&timesteps=1h…" at bounding box center [426, 220] width 103 height 8
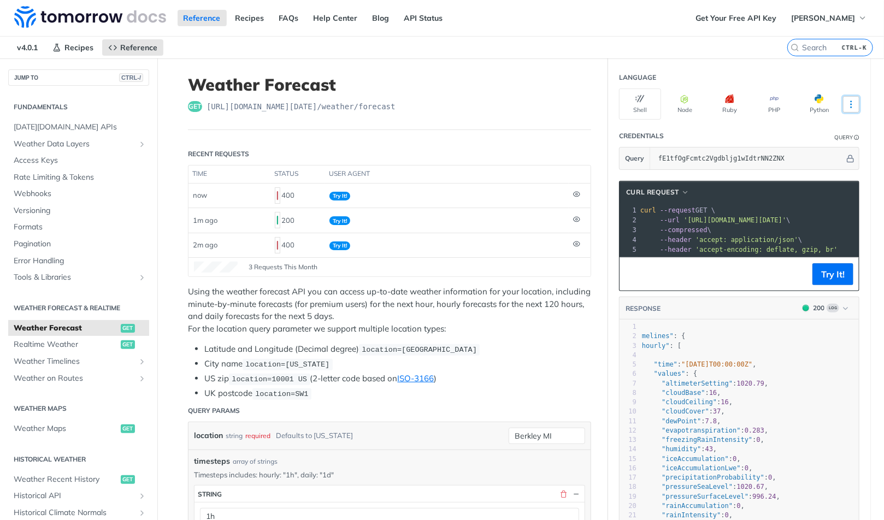
click at [849, 107] on icon "More ellipsis" at bounding box center [851, 104] width 10 height 10
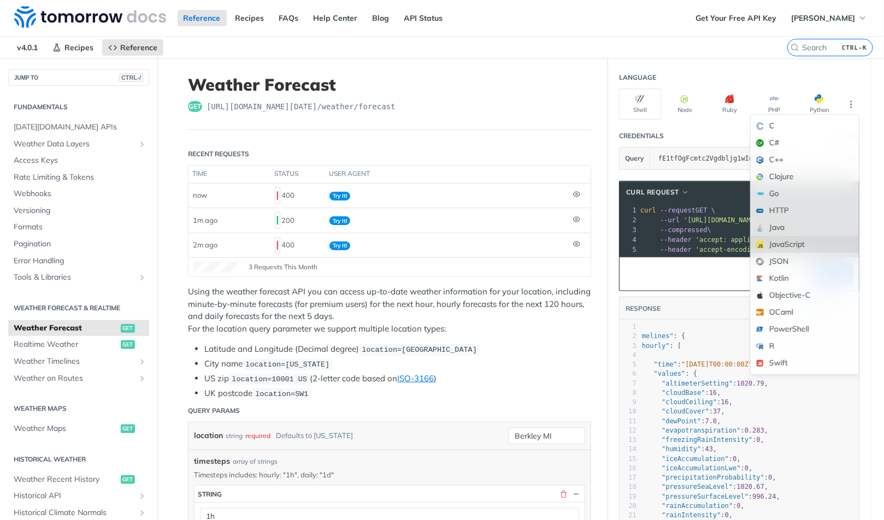
click at [789, 245] on div "JavaScript" at bounding box center [804, 244] width 108 height 17
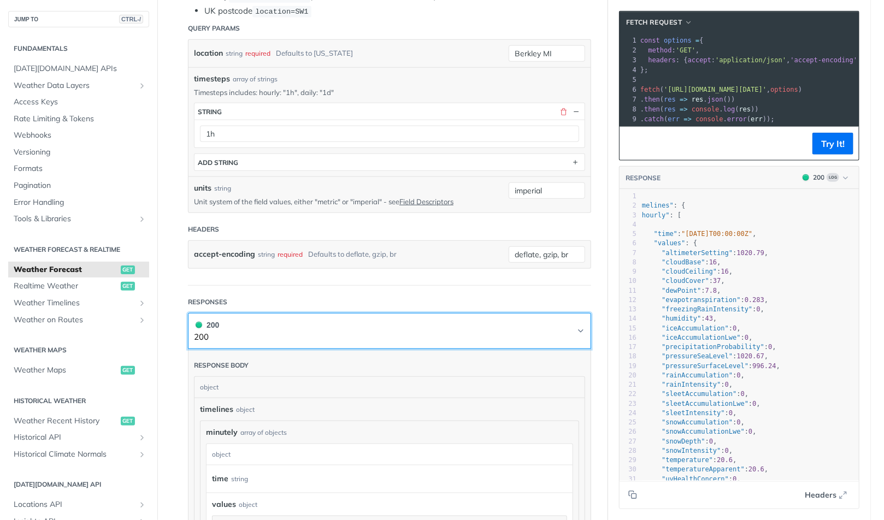
click at [576, 327] on icon "Chevron" at bounding box center [580, 331] width 9 height 9
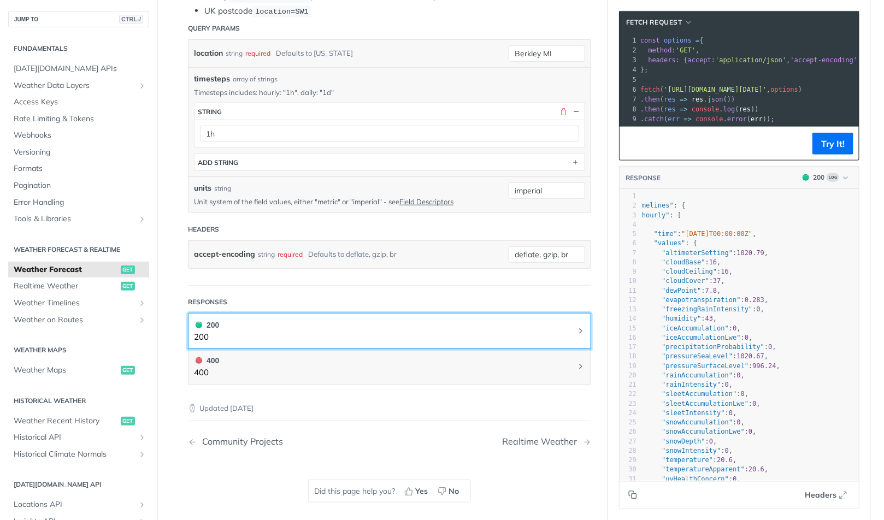
click at [576, 327] on icon "Chevron" at bounding box center [580, 331] width 9 height 9
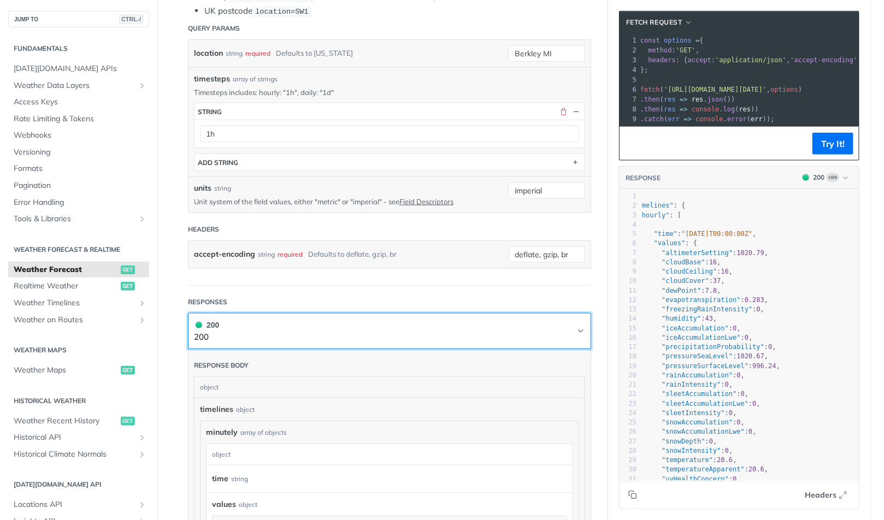
click at [576, 327] on icon "Chevron" at bounding box center [580, 331] width 9 height 9
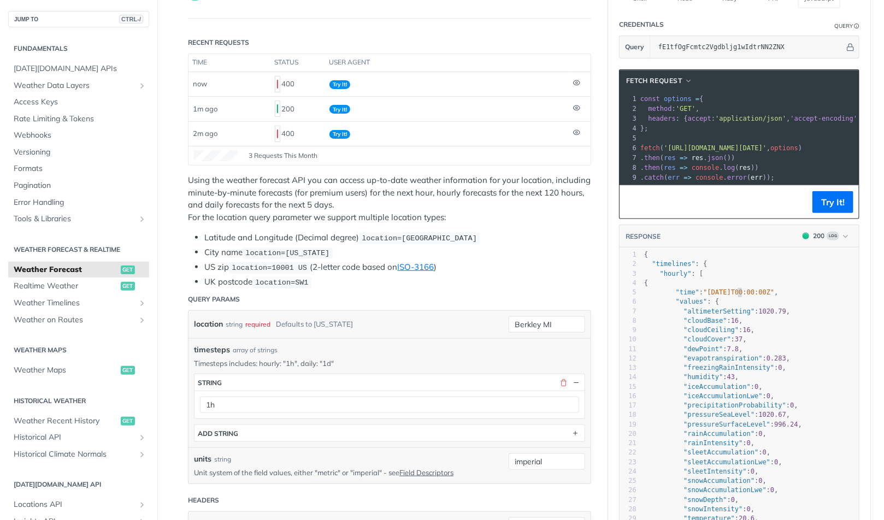
click at [733, 295] on span ""2025-09-10T00:00:00Z"" at bounding box center [738, 292] width 71 height 8
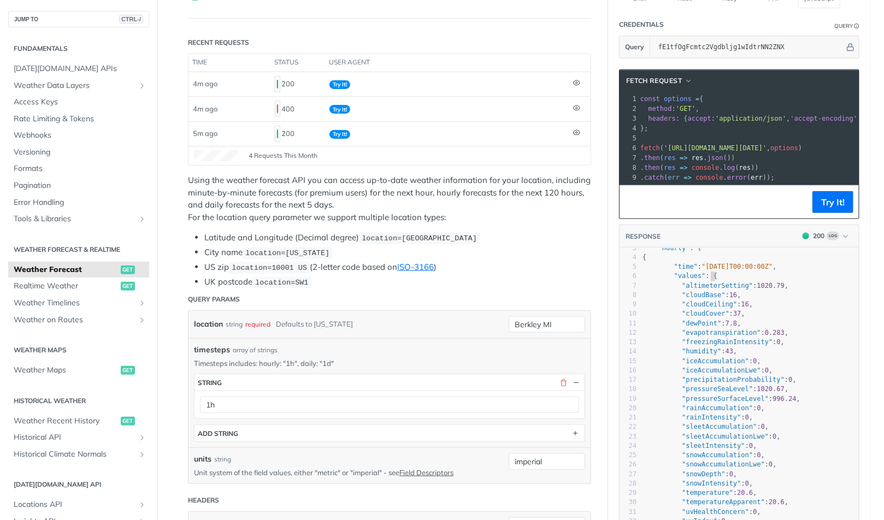
click at [776, 279] on pre ""values" : {" at bounding box center [768, 275] width 256 height 9
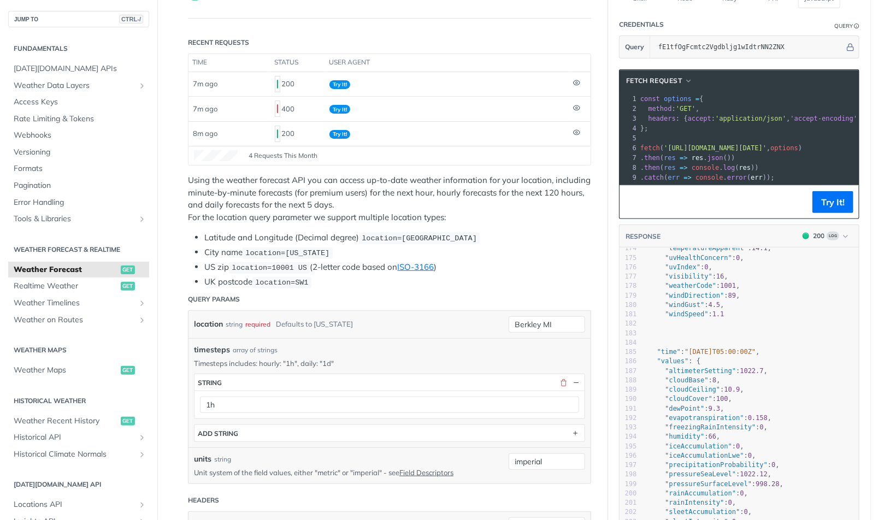
scroll to position [1669, 0]
